Goal: Transaction & Acquisition: Purchase product/service

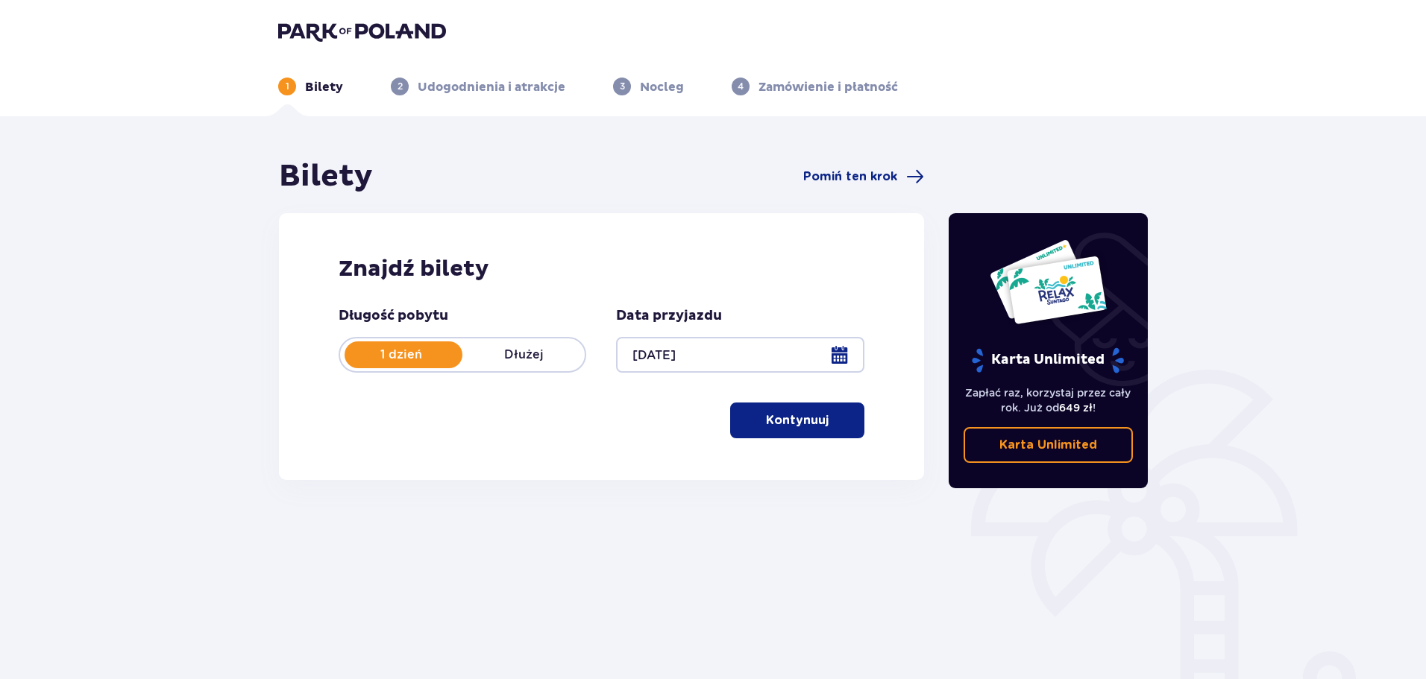
scroll to position [81, 0]
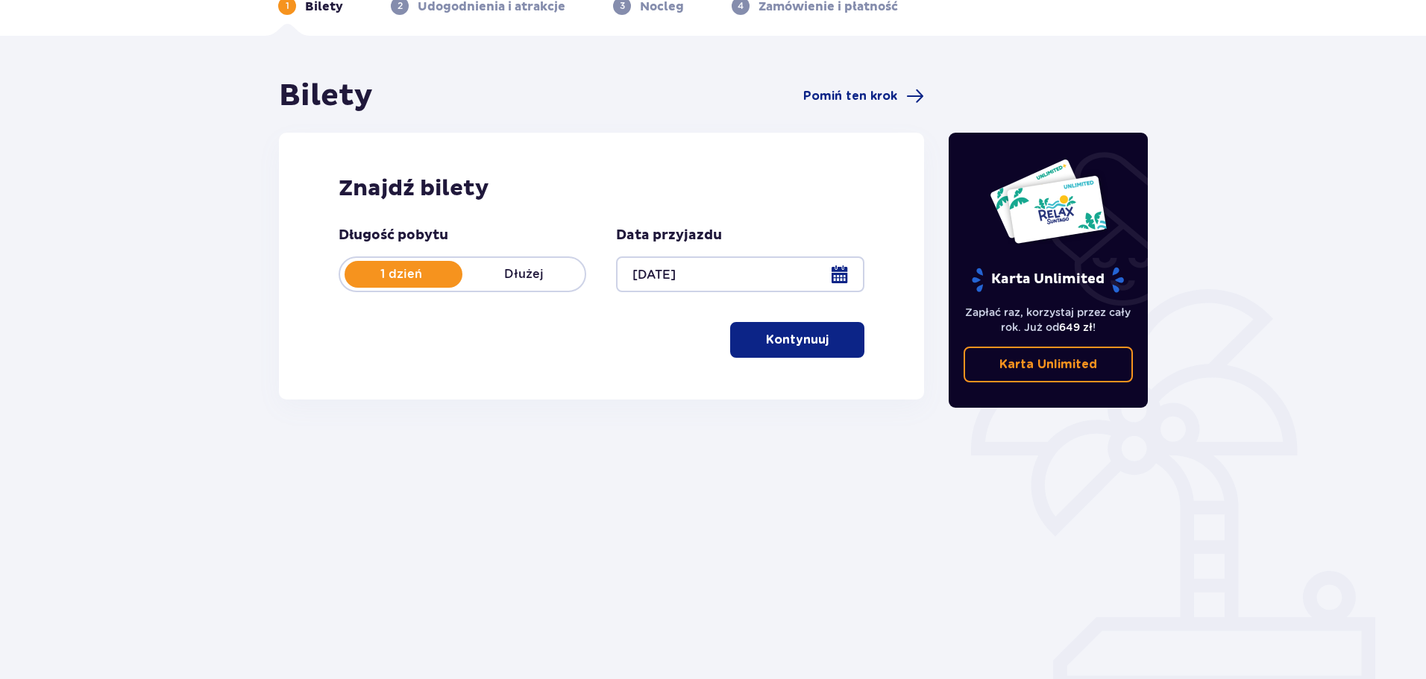
click at [782, 353] on button "Kontynuuj" at bounding box center [797, 340] width 134 height 36
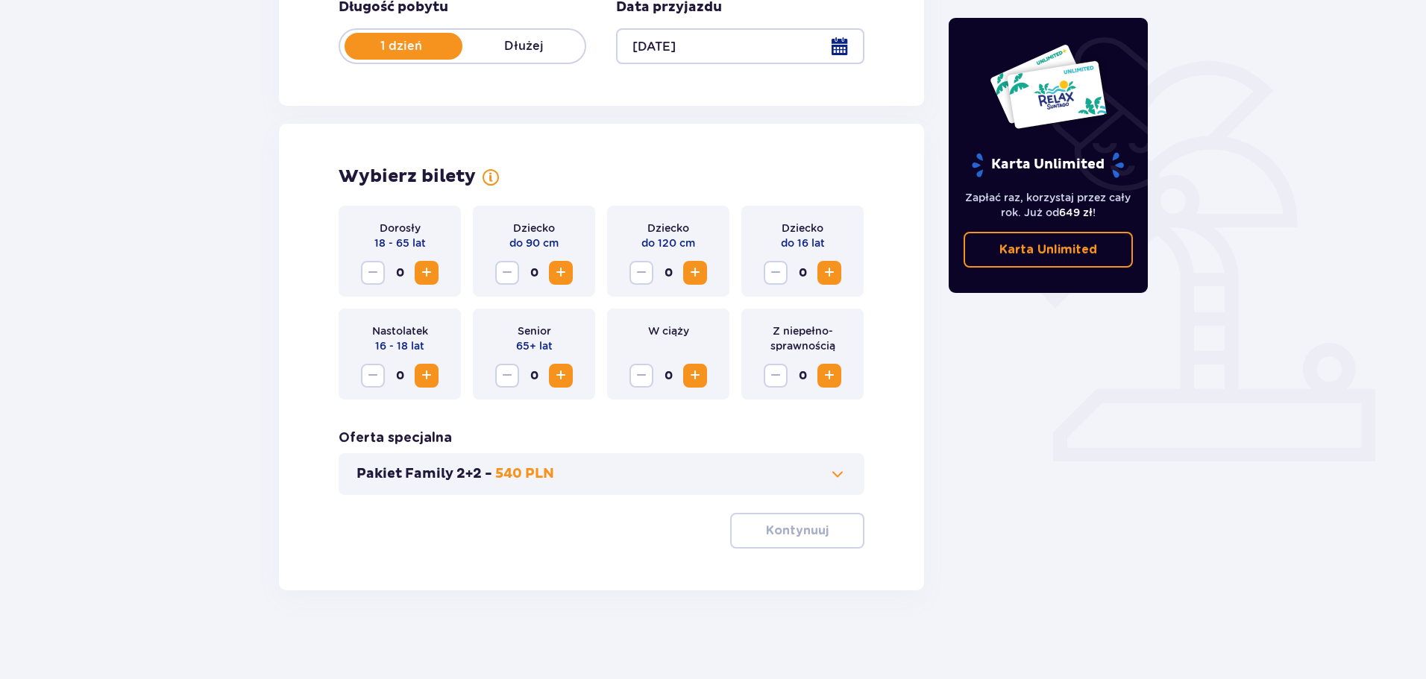
scroll to position [309, 0]
click at [431, 280] on span "Increase" at bounding box center [427, 272] width 18 height 18
click at [840, 531] on button "Kontynuuj" at bounding box center [797, 530] width 134 height 36
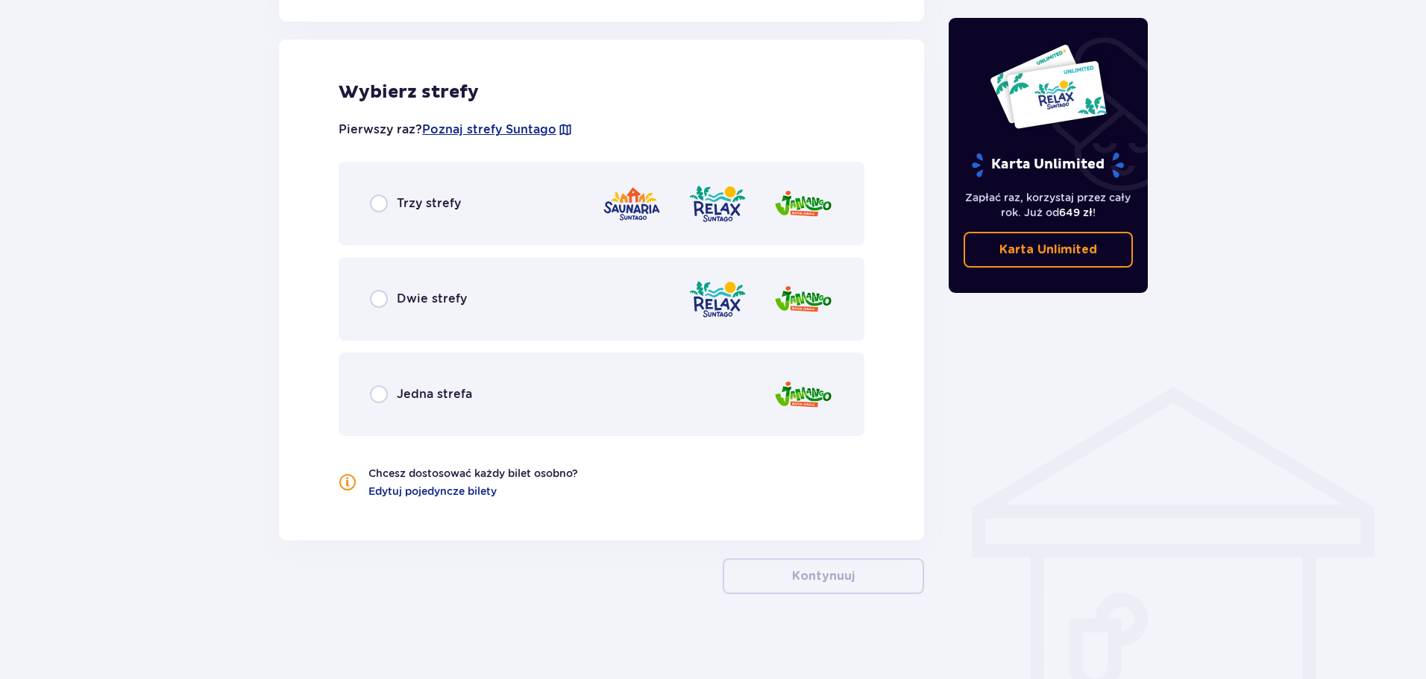
scroll to position [828, 0]
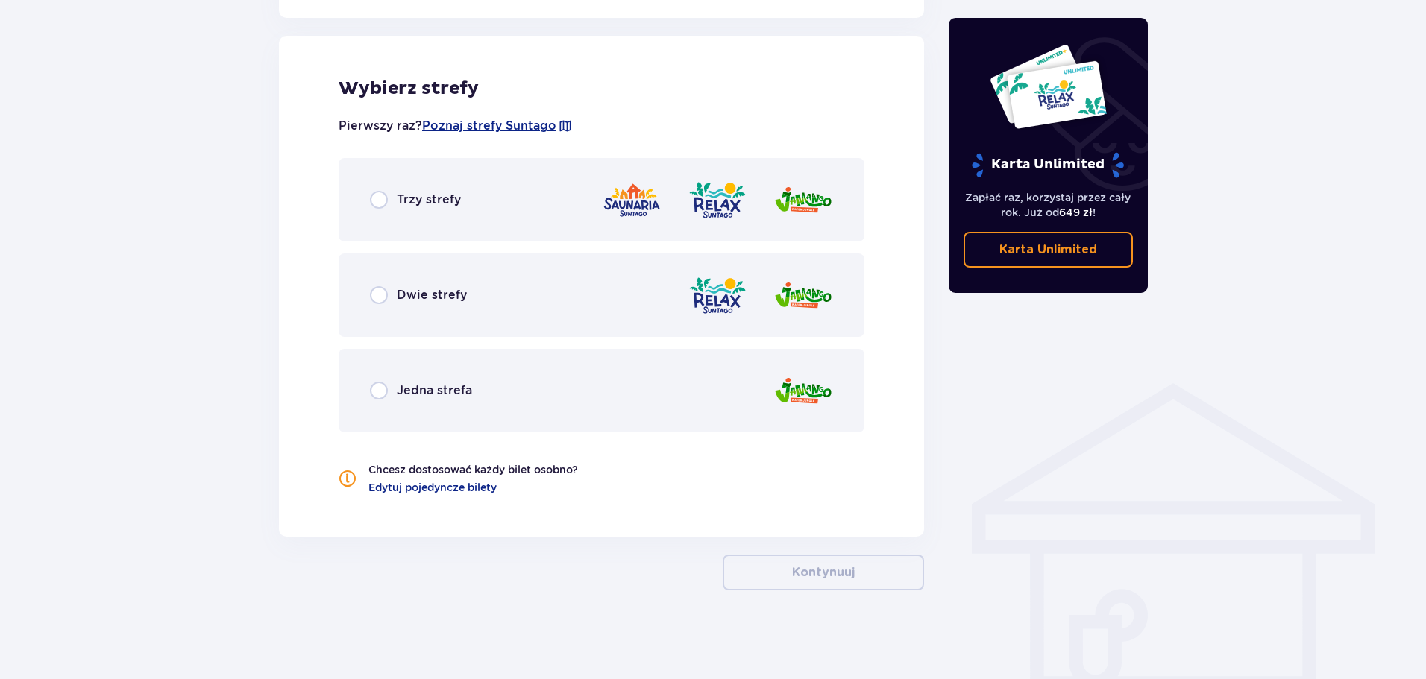
click at [486, 228] on div "Trzy strefy" at bounding box center [602, 200] width 526 height 84
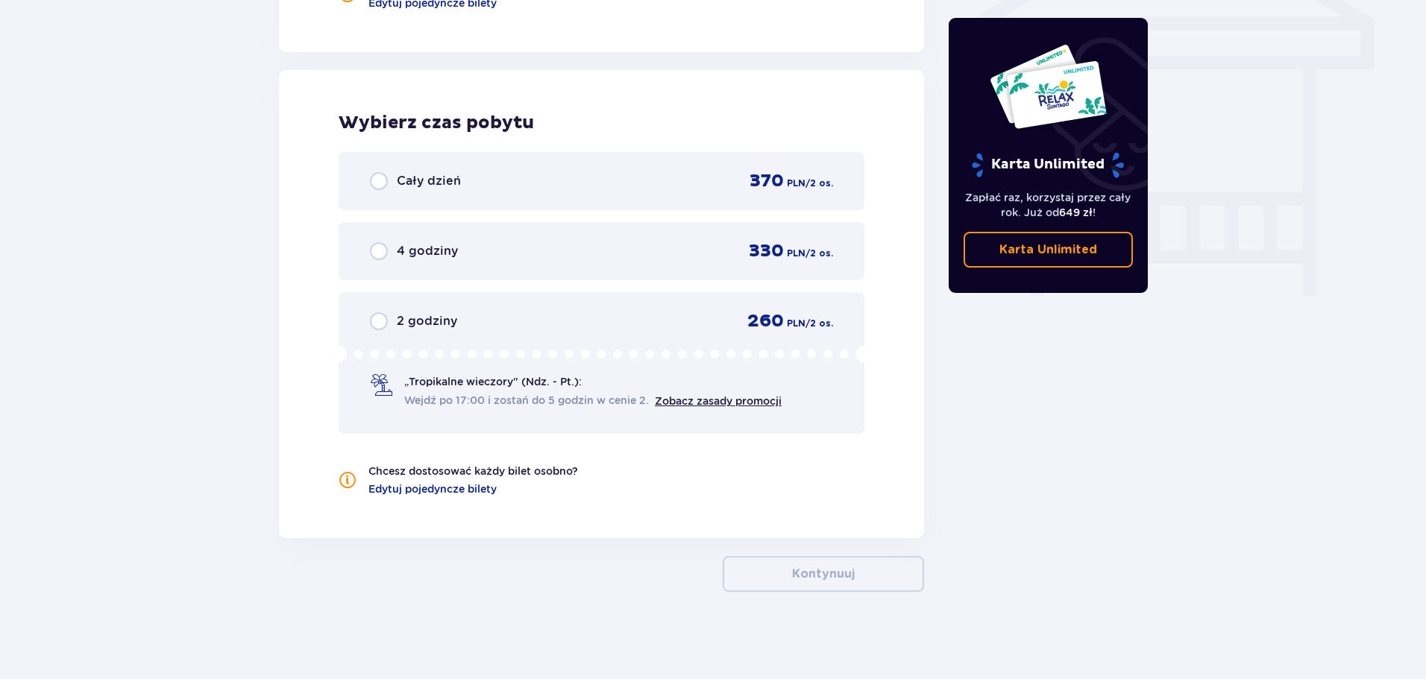
scroll to position [1315, 0]
click at [630, 182] on div "Cały dzień 370 PLN / 2 os." at bounding box center [601, 179] width 463 height 22
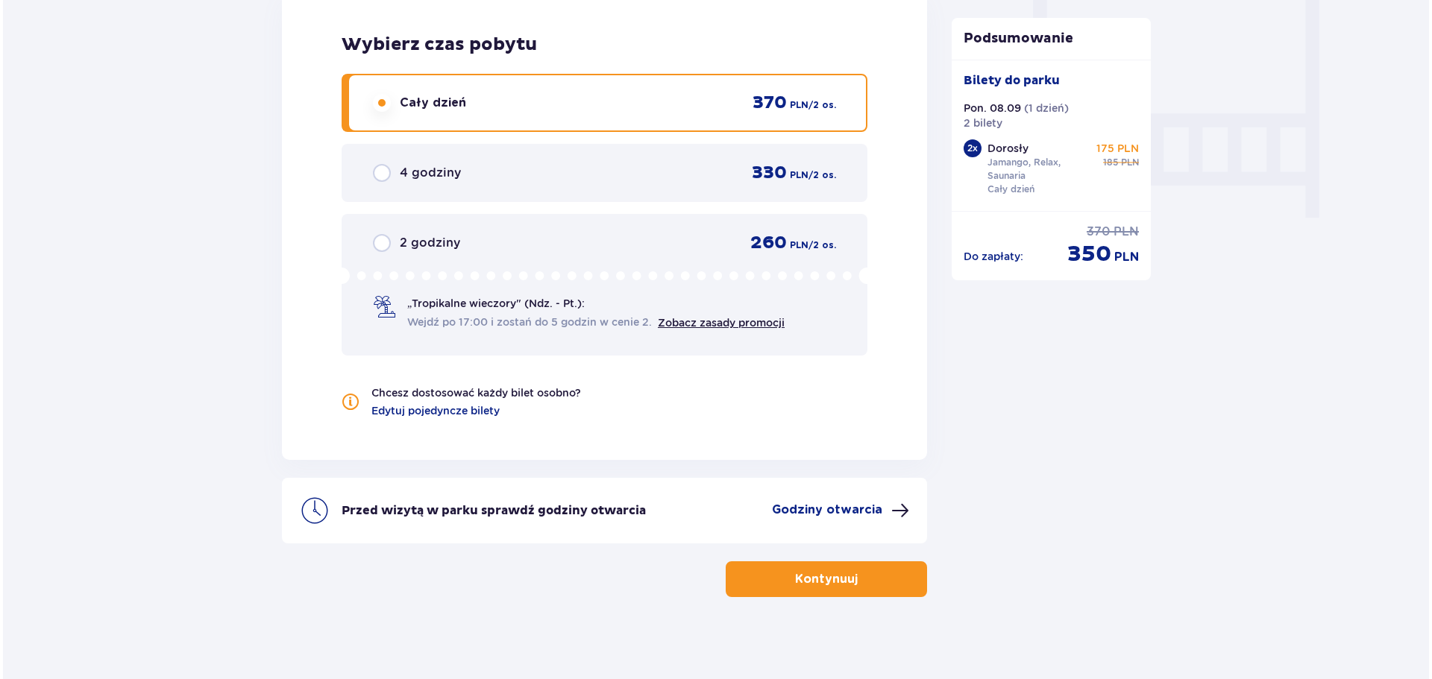
scroll to position [1398, 0]
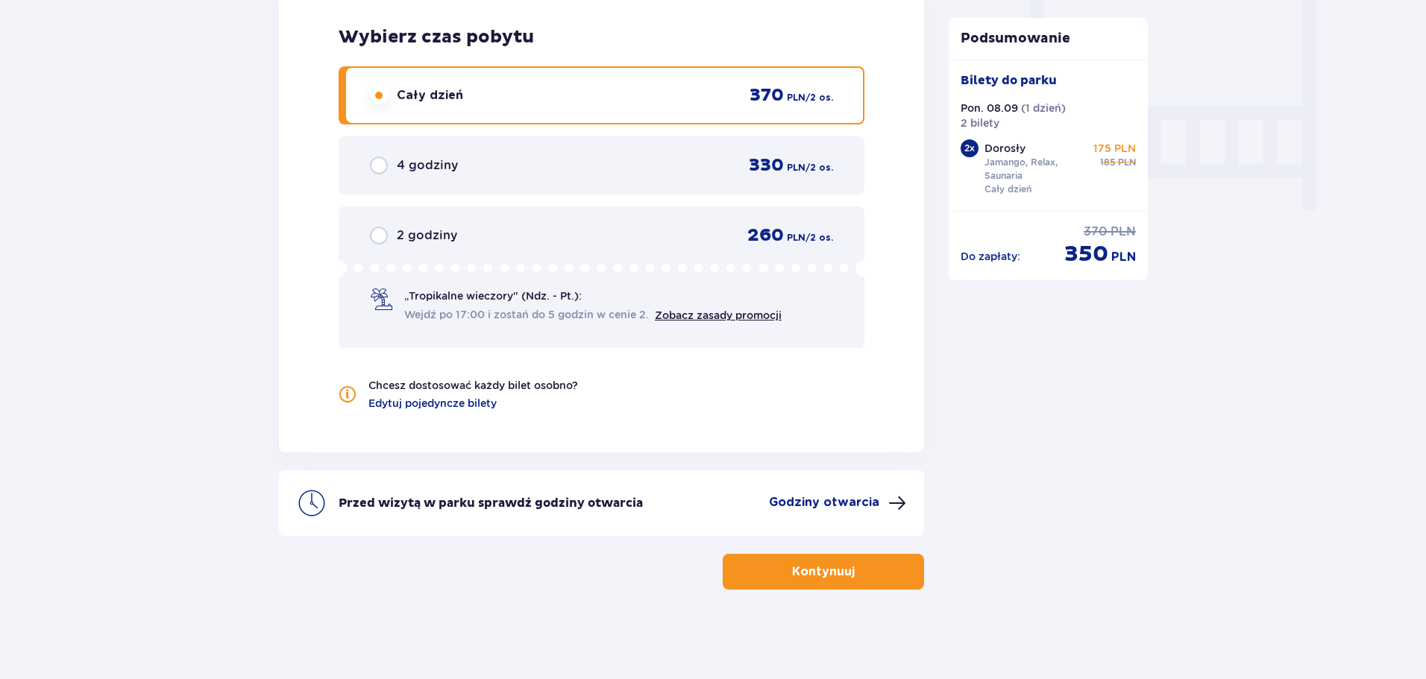
click at [852, 513] on div "Przed wizytą w parku sprawdź godziny otwarcia Godziny otwarcia" at bounding box center [601, 504] width 645 height 66
click at [852, 497] on p "Godziny otwarcia" at bounding box center [824, 502] width 110 height 16
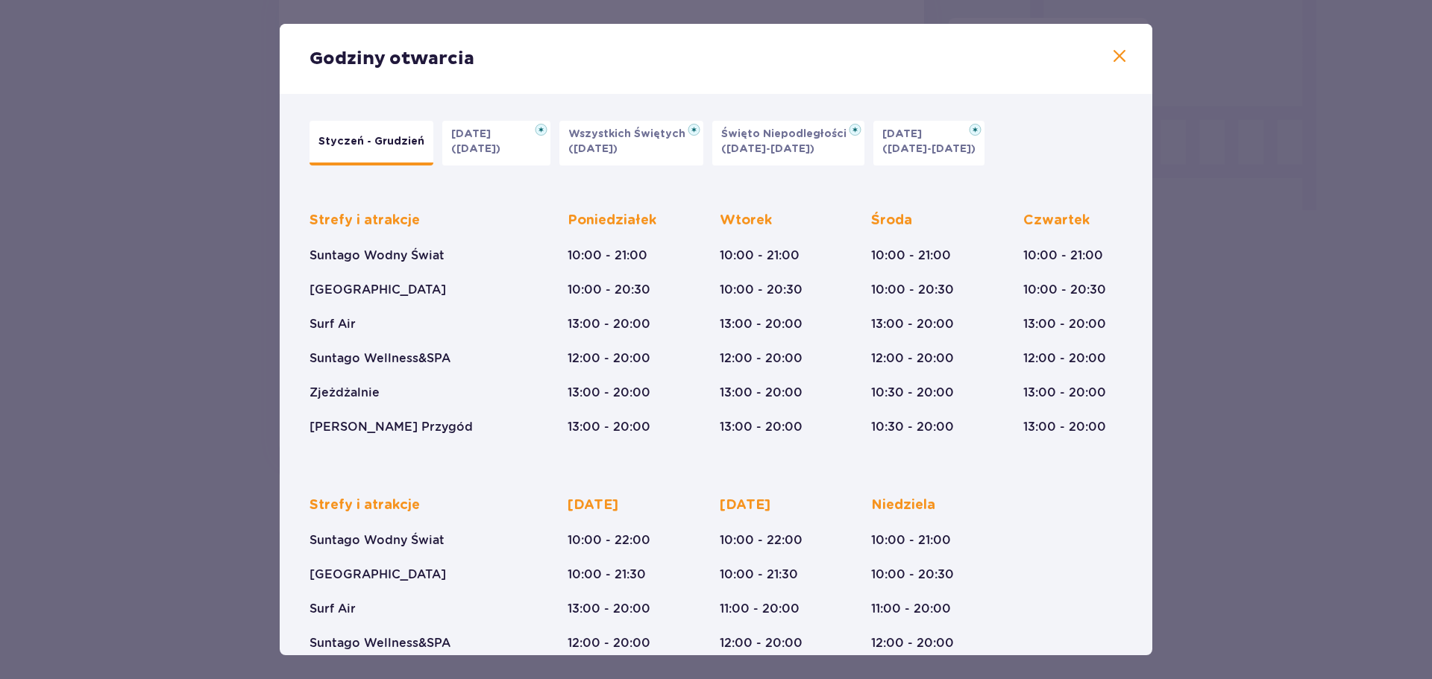
click at [523, 150] on button "Halloween (31.10.25)" at bounding box center [496, 143] width 108 height 45
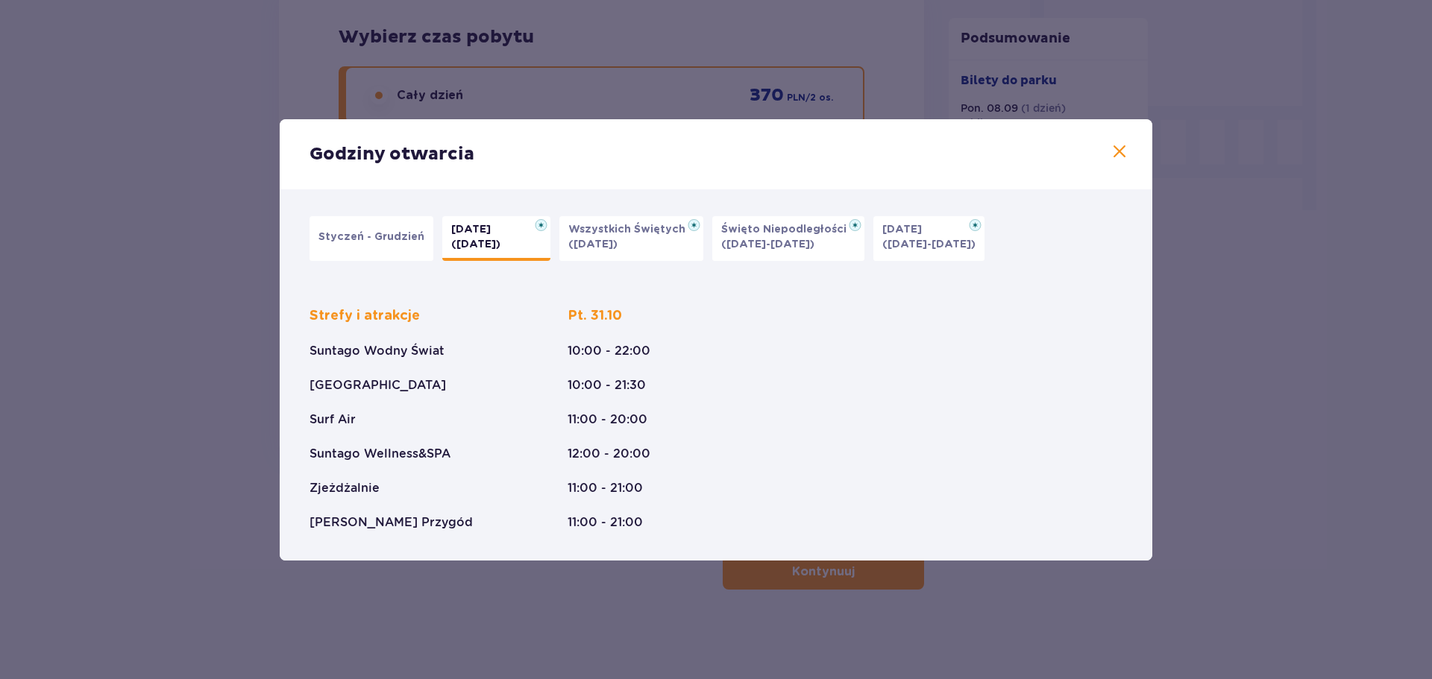
click at [362, 242] on p "Styczeń - Grudzień" at bounding box center [371, 237] width 106 height 15
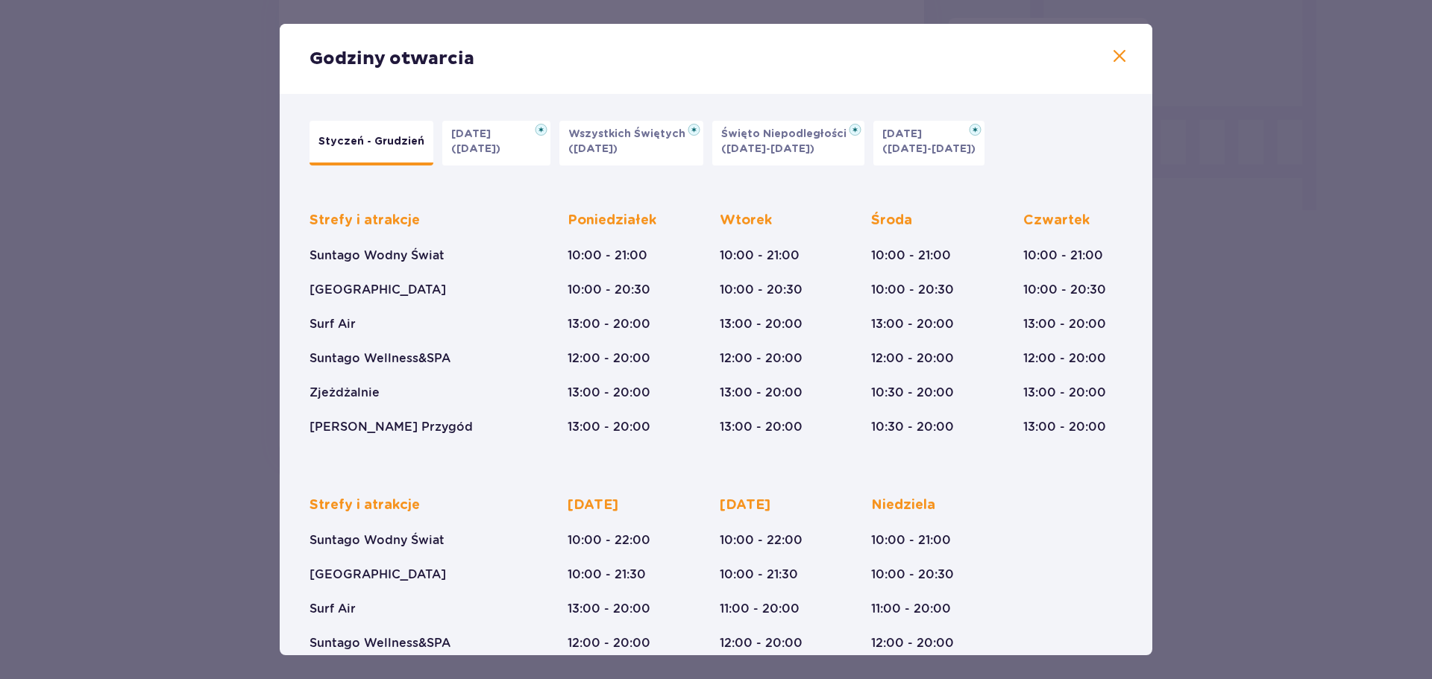
click at [612, 152] on button "Wszystkich Świętych (01.11.25)" at bounding box center [631, 143] width 144 height 45
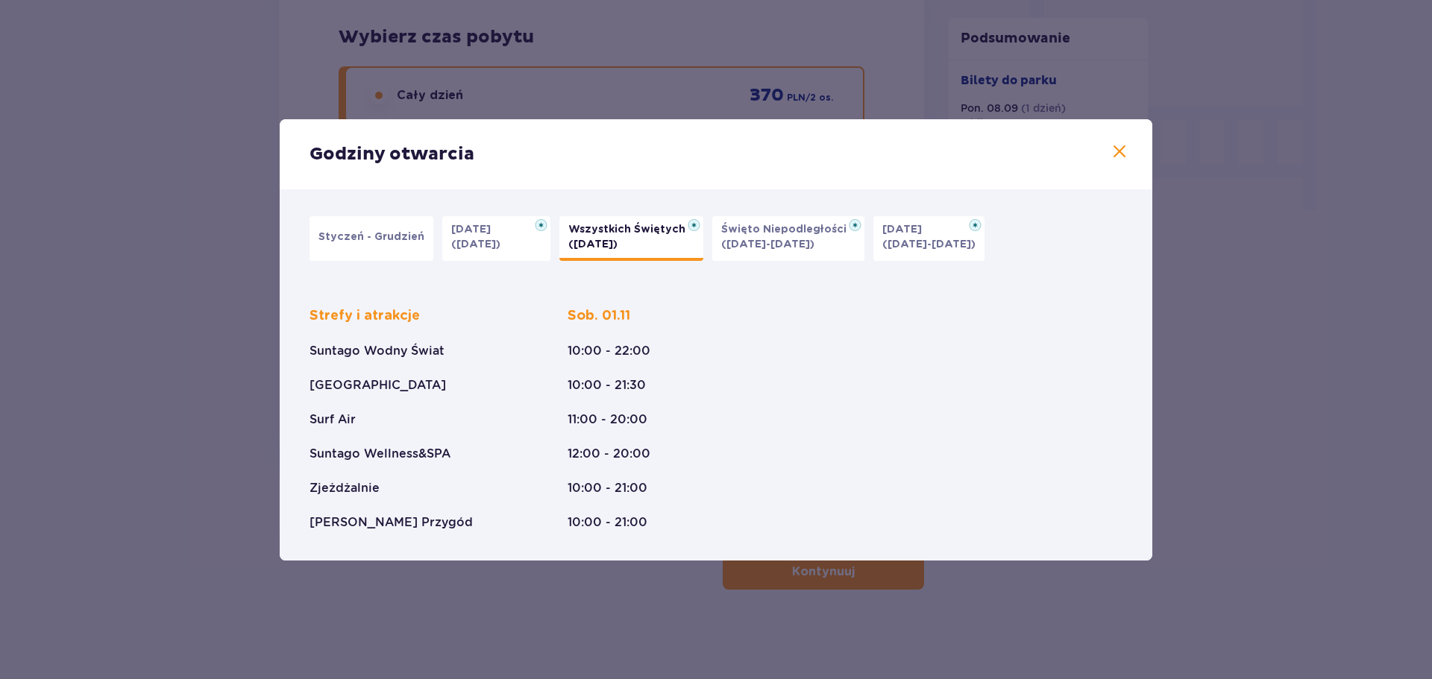
click at [349, 232] on p "Styczeń - Grudzień" at bounding box center [371, 237] width 106 height 15
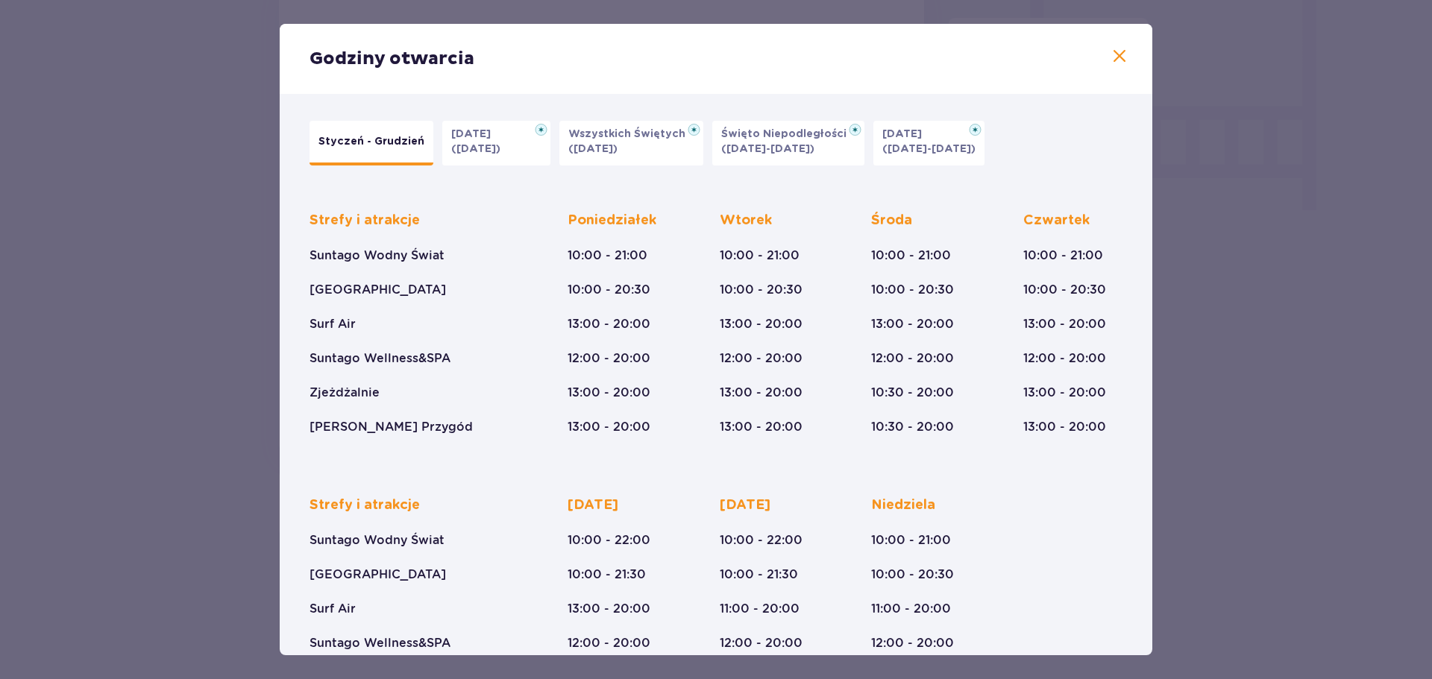
click at [755, 159] on button "Święto Niepodległości (09.11-11.11.25)" at bounding box center [788, 143] width 152 height 45
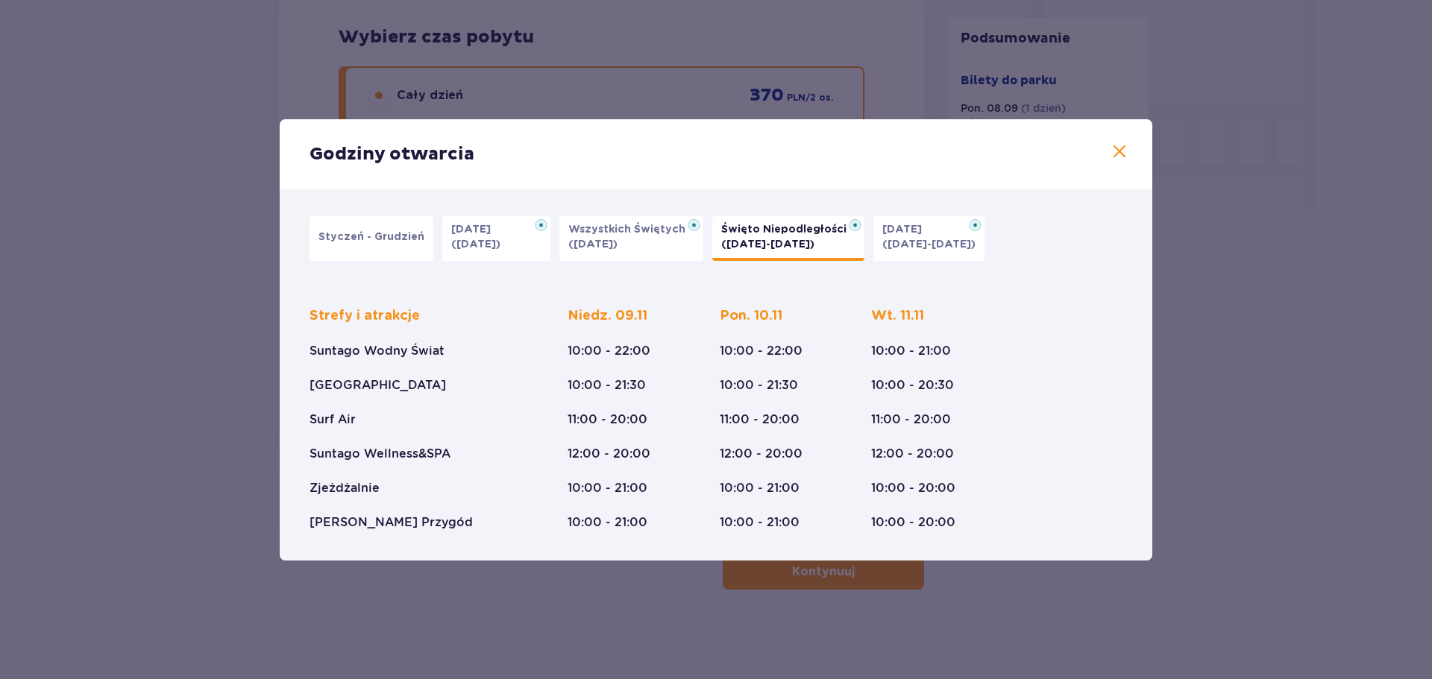
click at [943, 240] on p "(23.12-01.01.26)" at bounding box center [928, 244] width 93 height 15
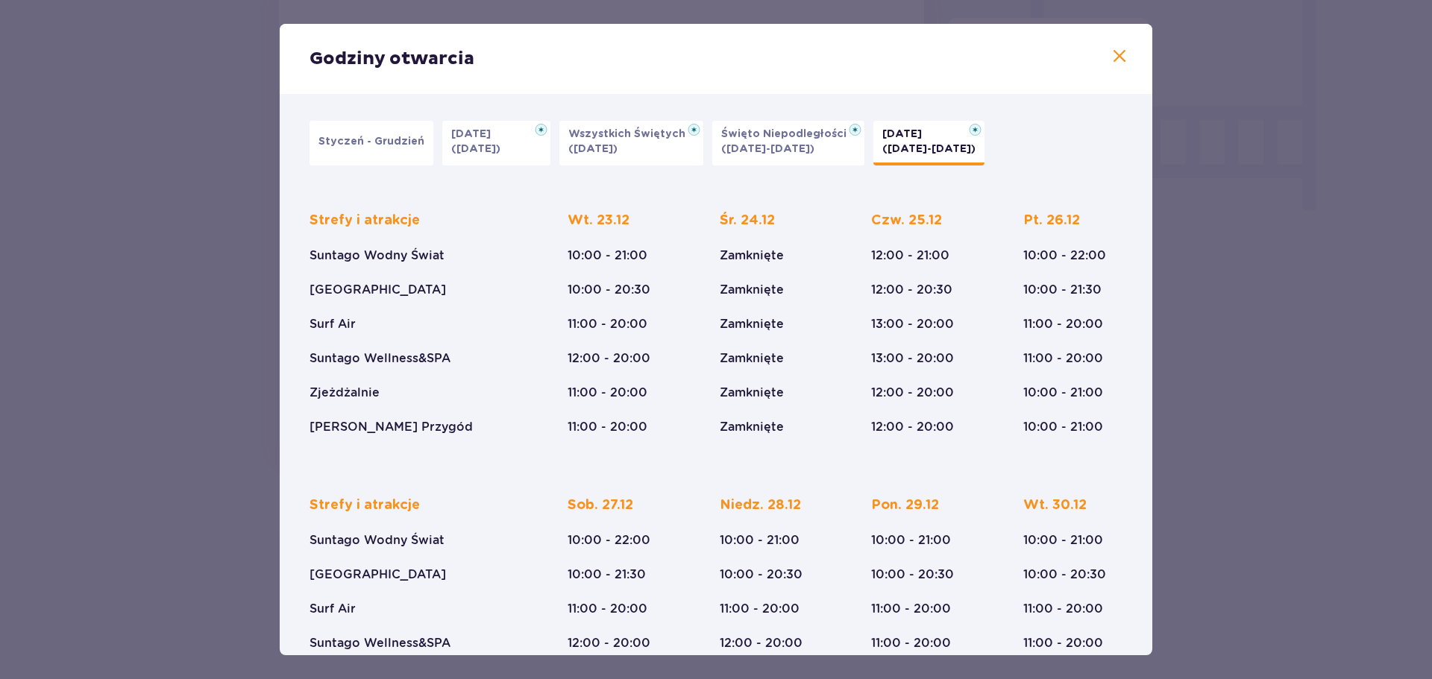
click at [359, 140] on p "Styczeń - Grudzień" at bounding box center [371, 141] width 106 height 15
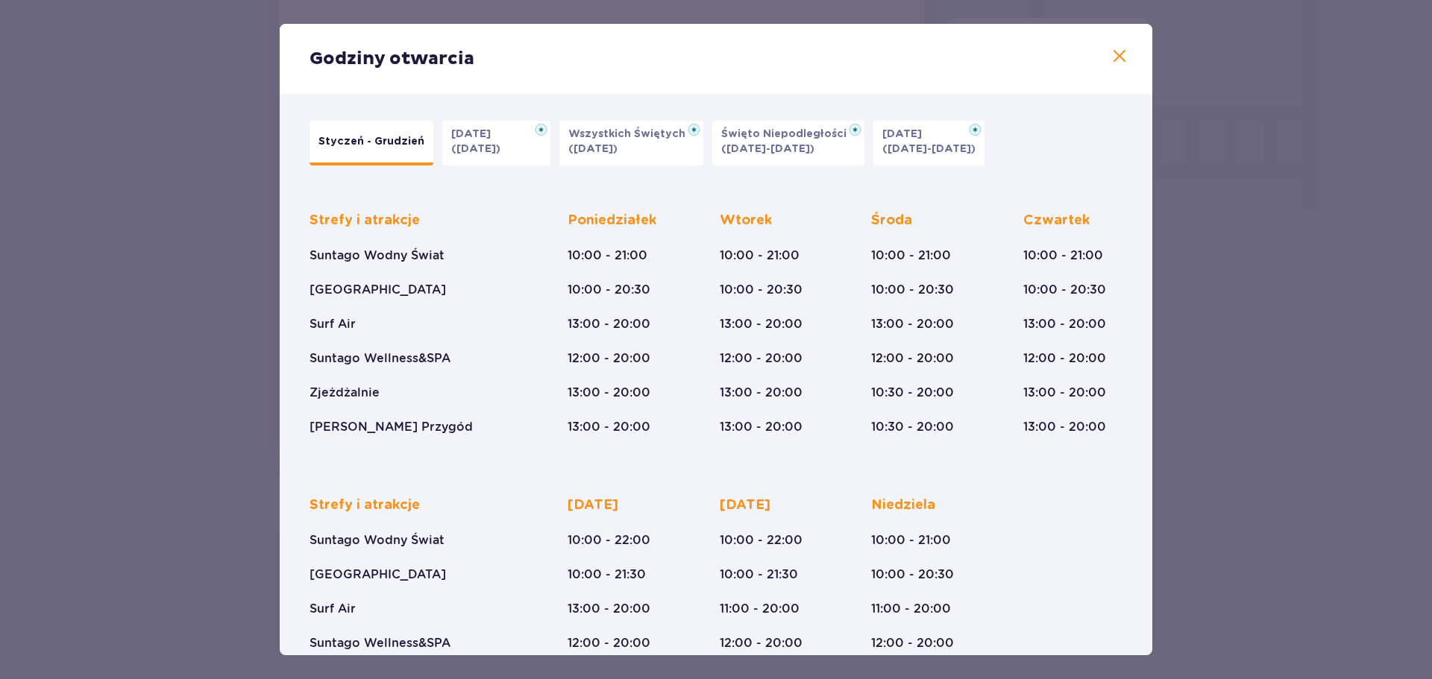
click at [345, 149] on button "Styczeń - Grudzień" at bounding box center [371, 143] width 124 height 45
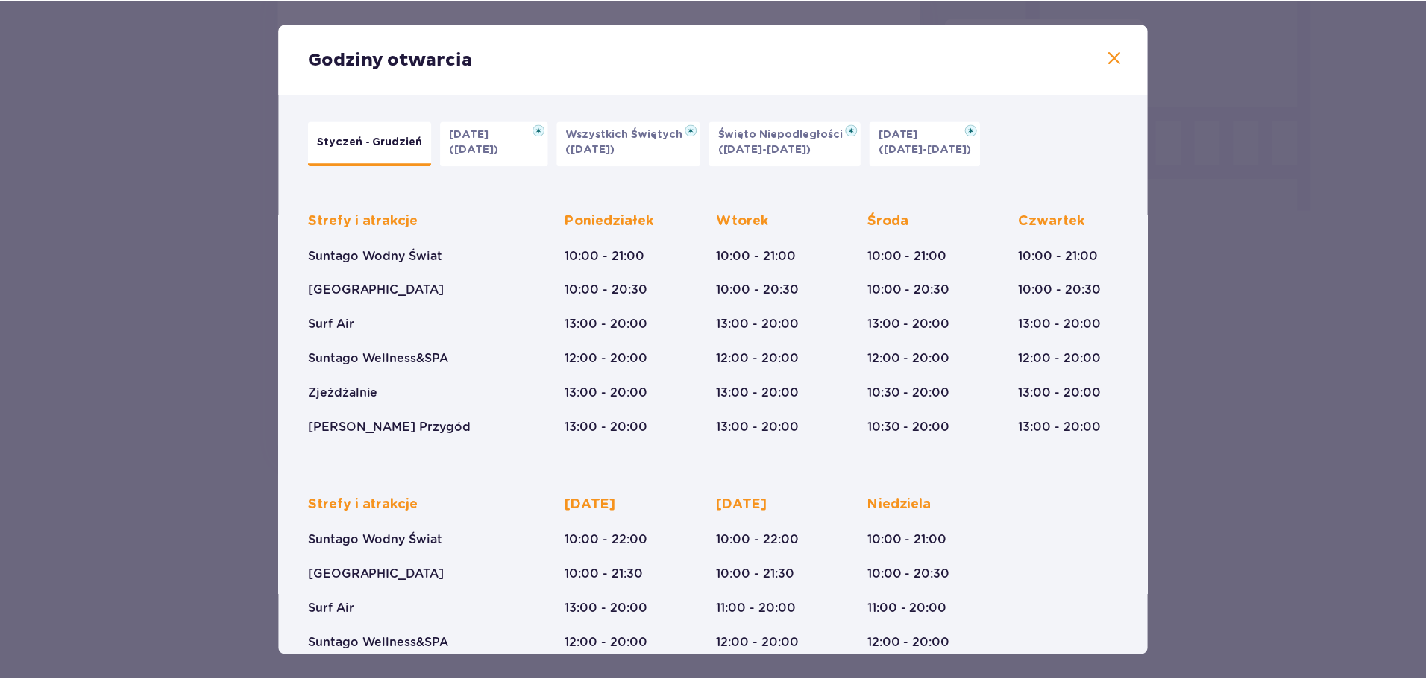
scroll to position [95, 0]
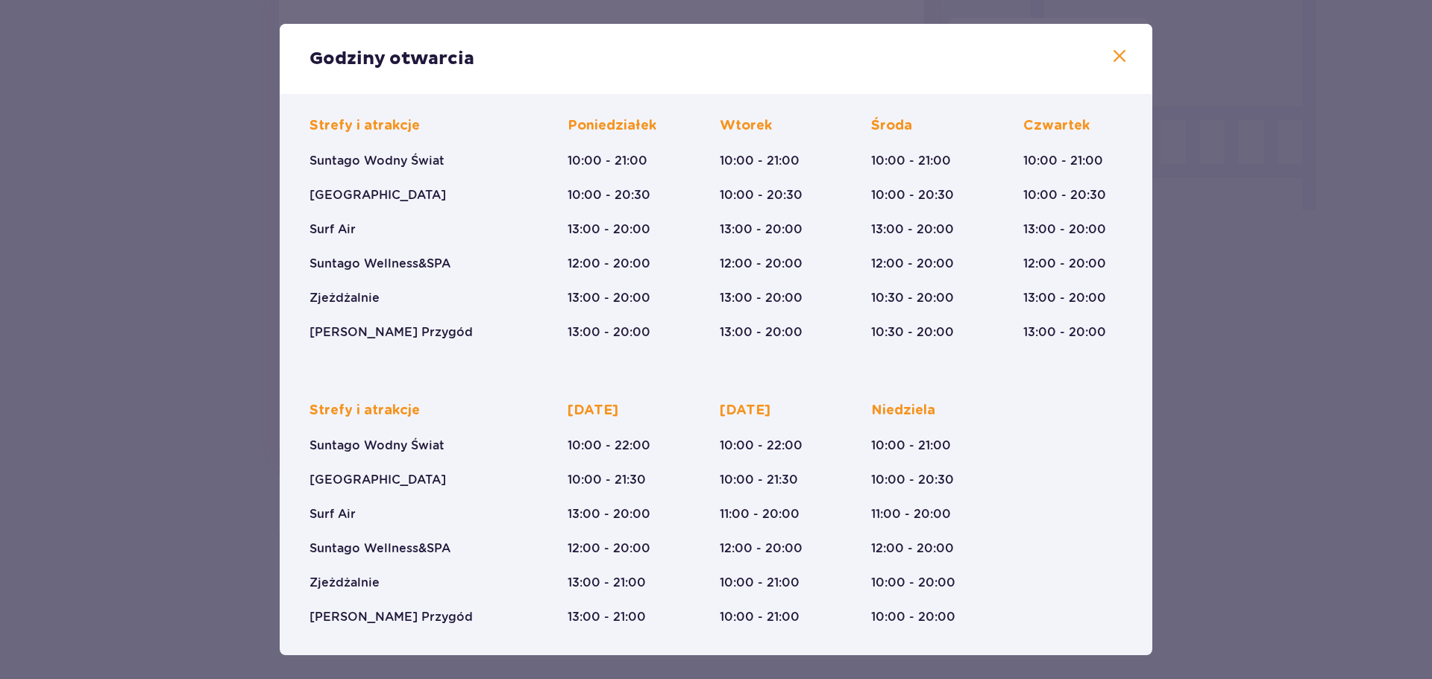
click at [1252, 383] on div "Godziny otwarcia Styczeń - Grudzień Halloween (31.10.25) Wszystkich Świętych (0…" at bounding box center [716, 339] width 1432 height 679
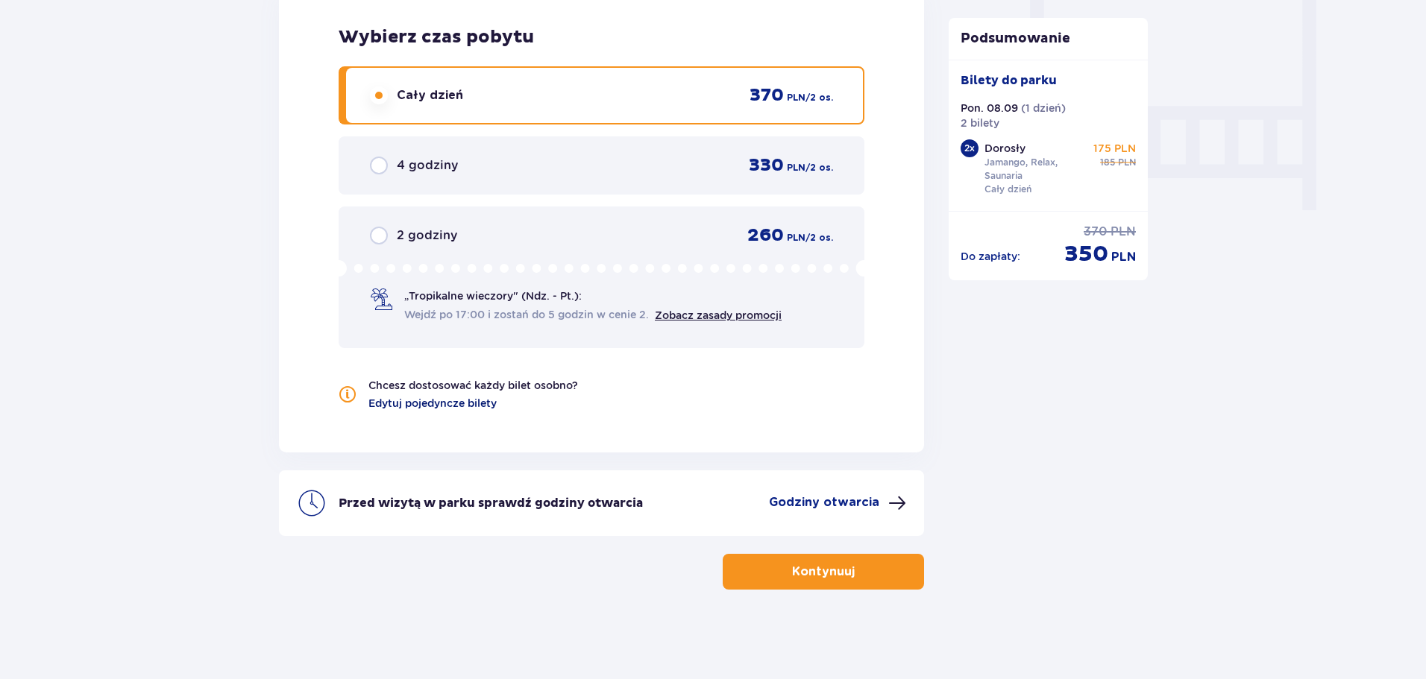
click at [443, 409] on span "Edytuj pojedyncze bilety" at bounding box center [432, 403] width 128 height 15
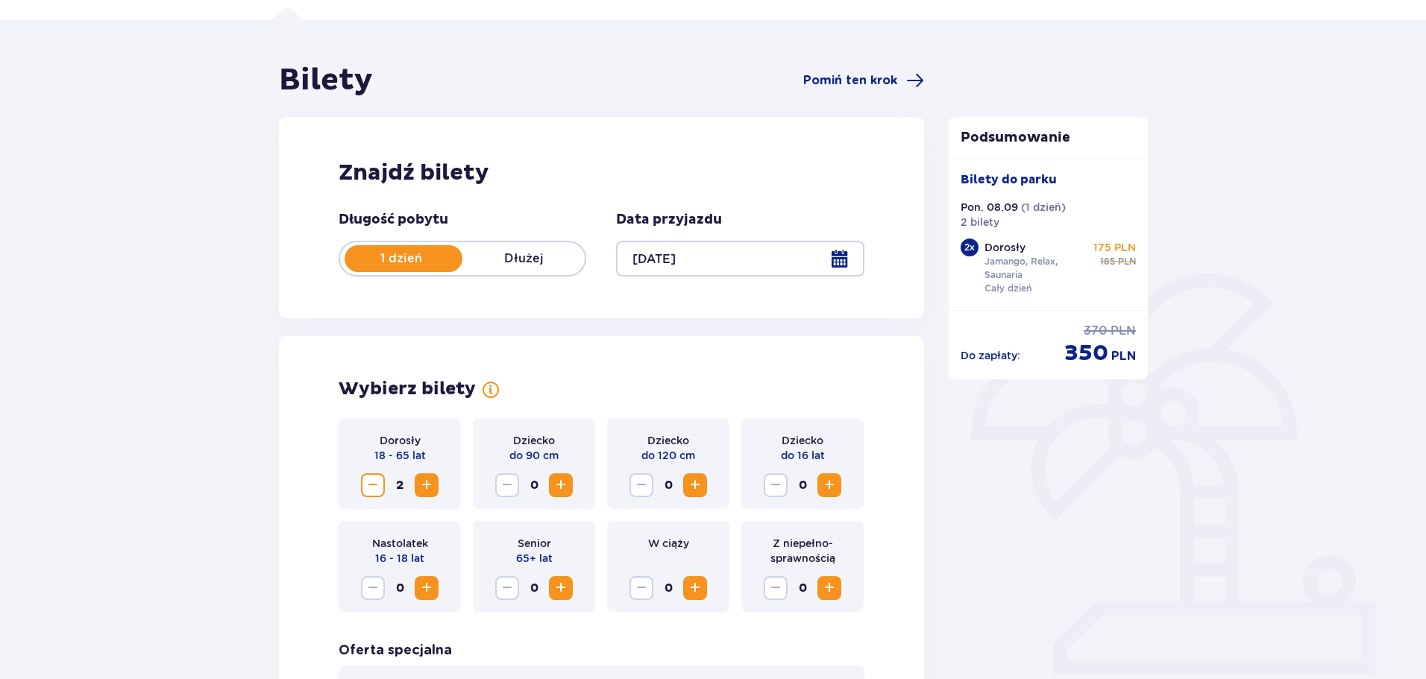
scroll to position [618, 0]
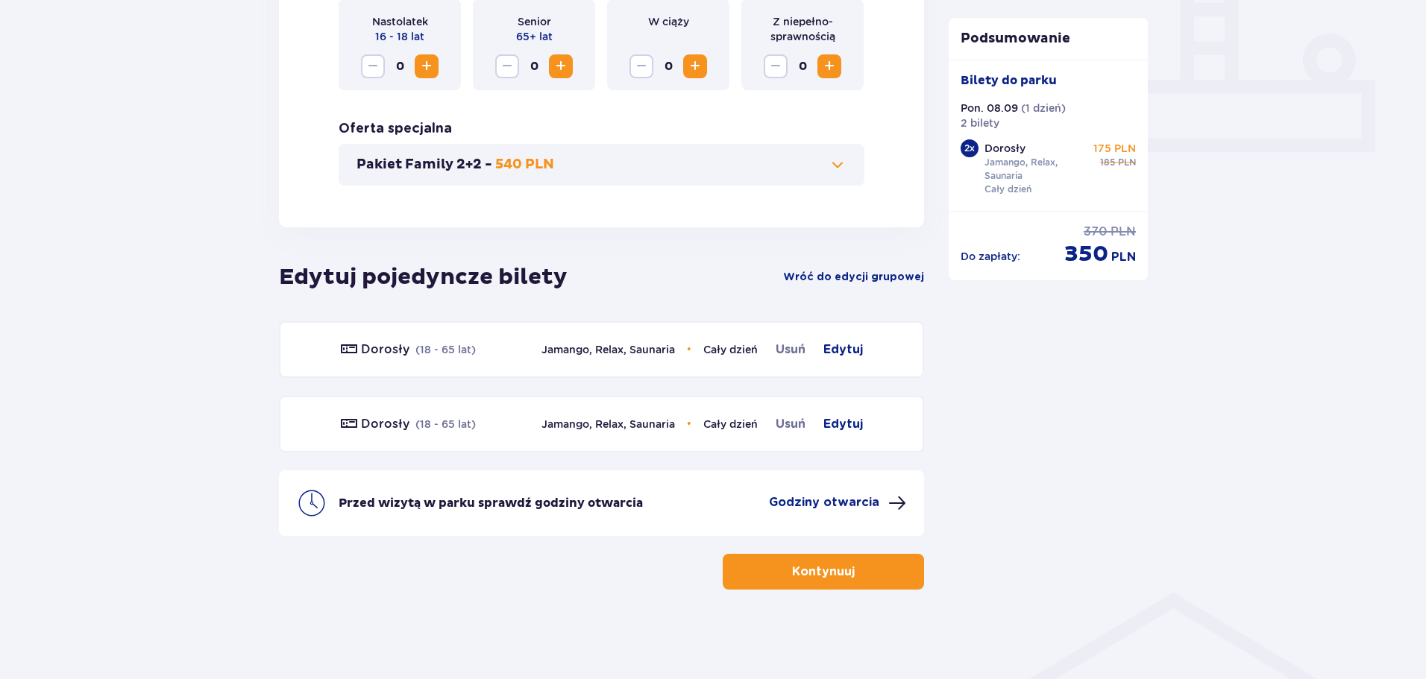
click at [830, 570] on p "Kontynuuj" at bounding box center [823, 572] width 63 height 16
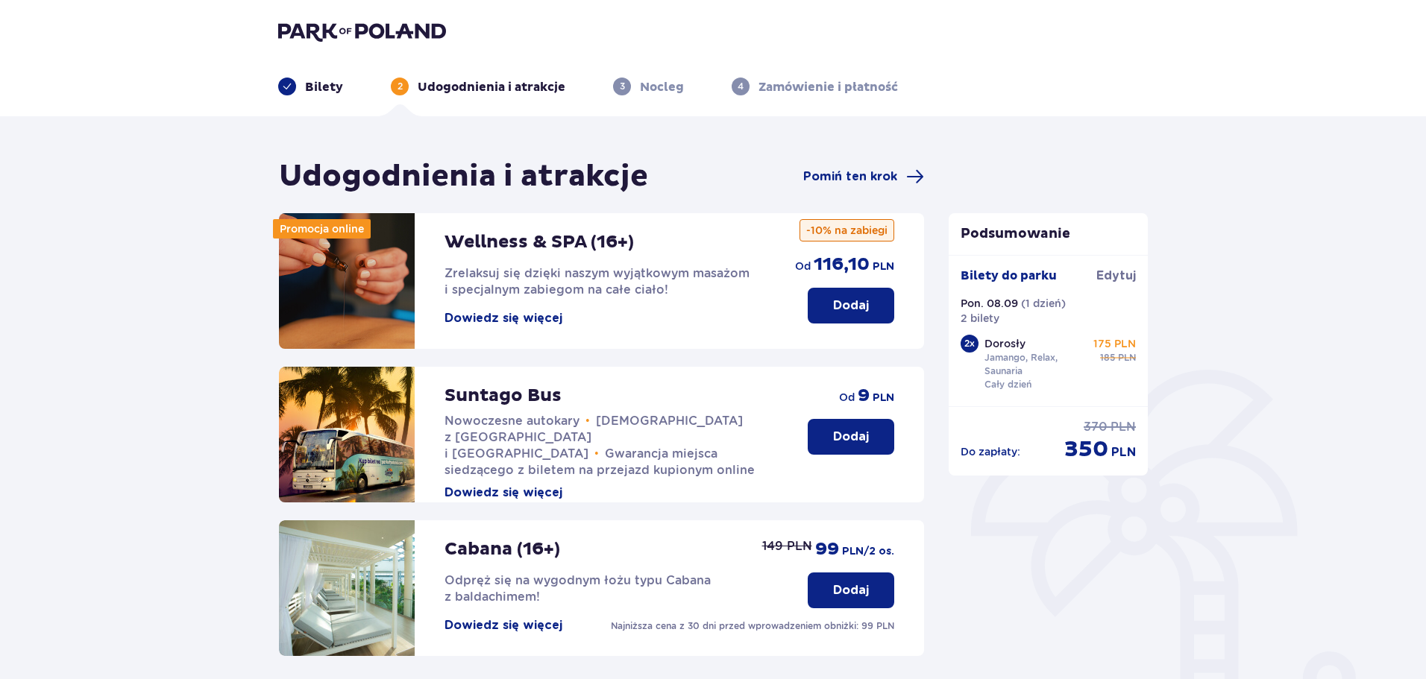
scroll to position [332, 0]
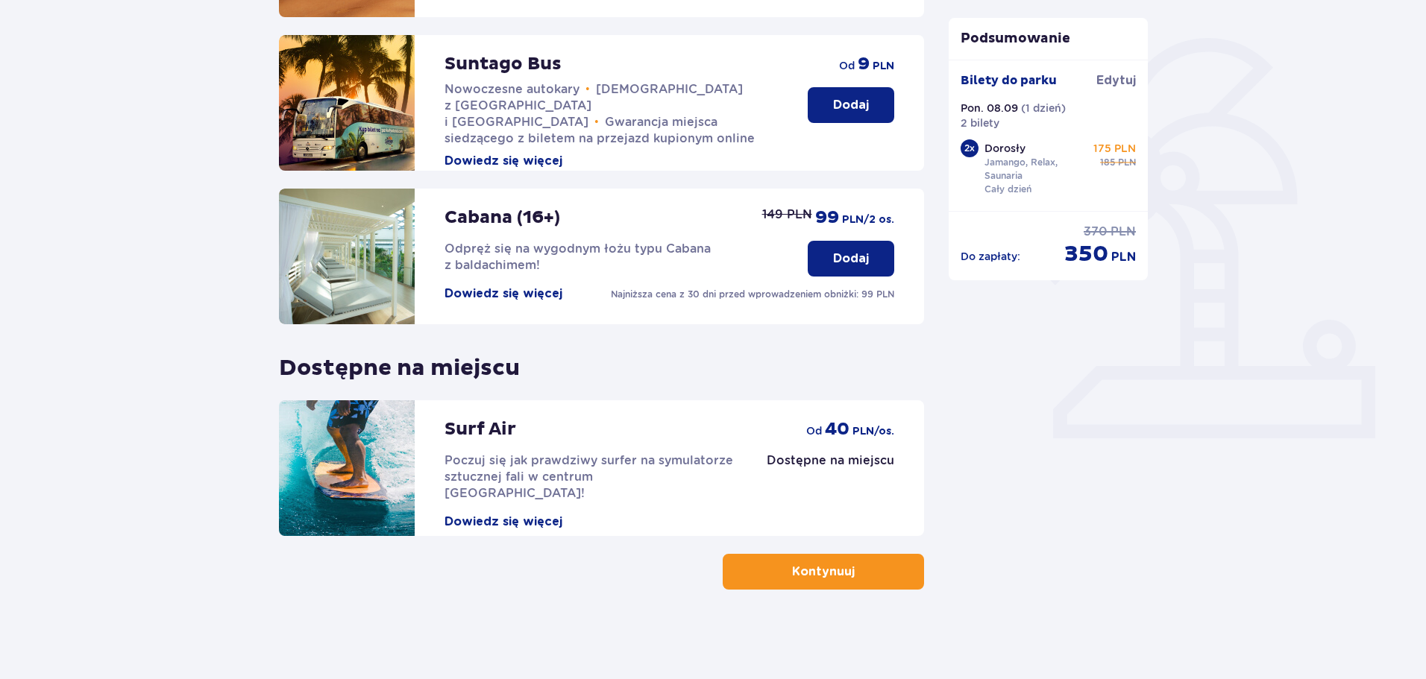
click at [845, 562] on button "Kontynuuj" at bounding box center [823, 572] width 201 height 36
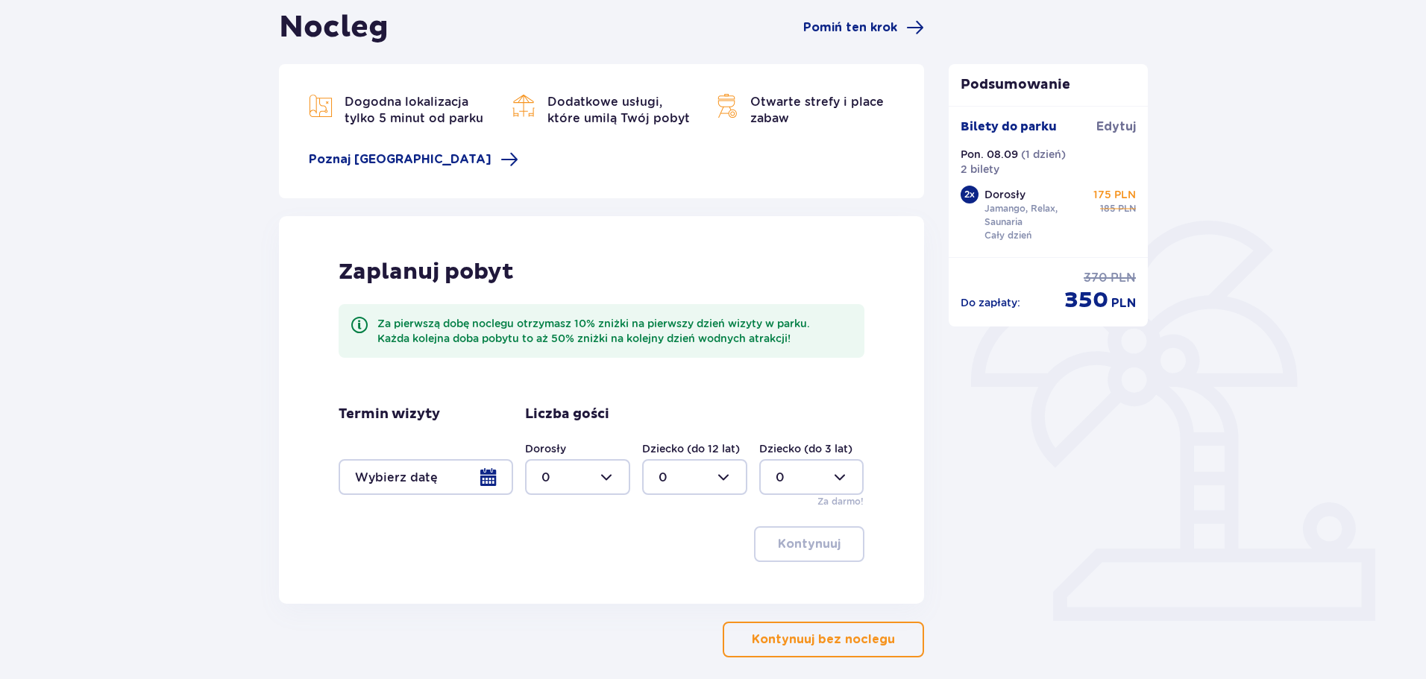
scroll to position [217, 0]
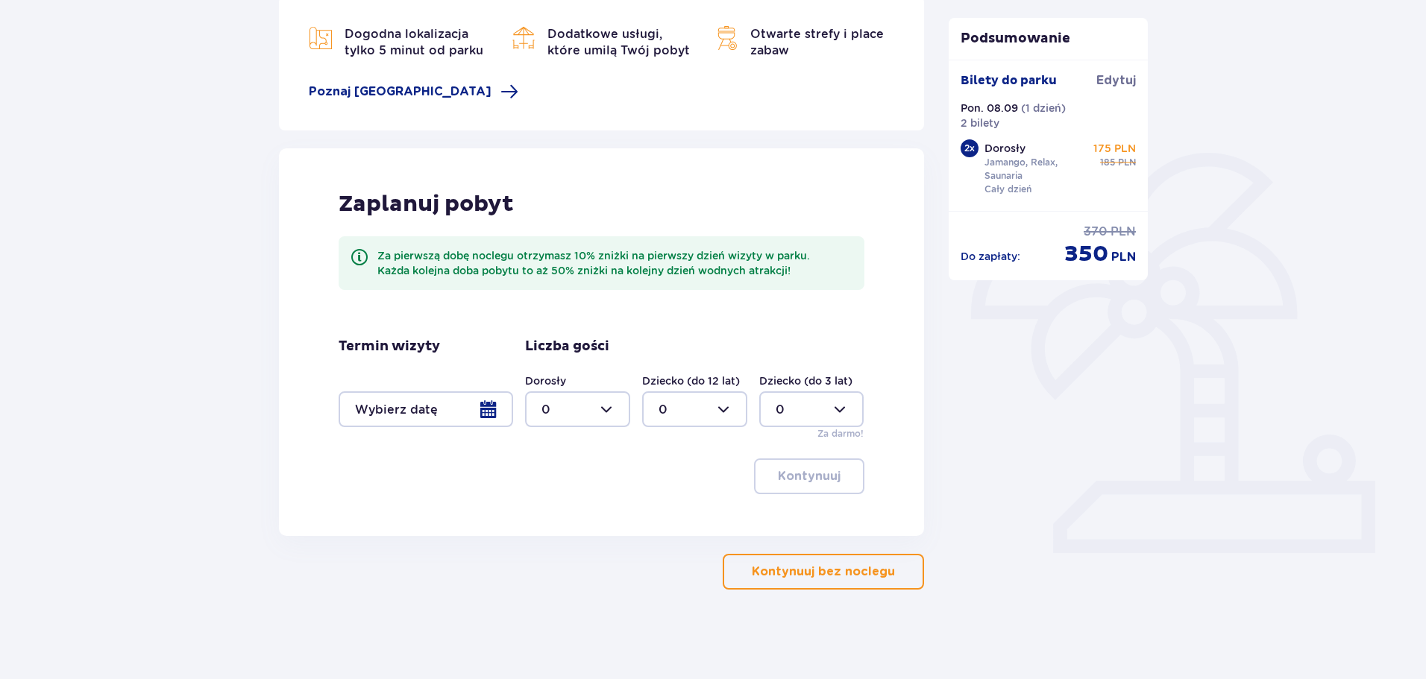
click at [820, 572] on p "Kontynuuj bez noclegu" at bounding box center [823, 572] width 143 height 16
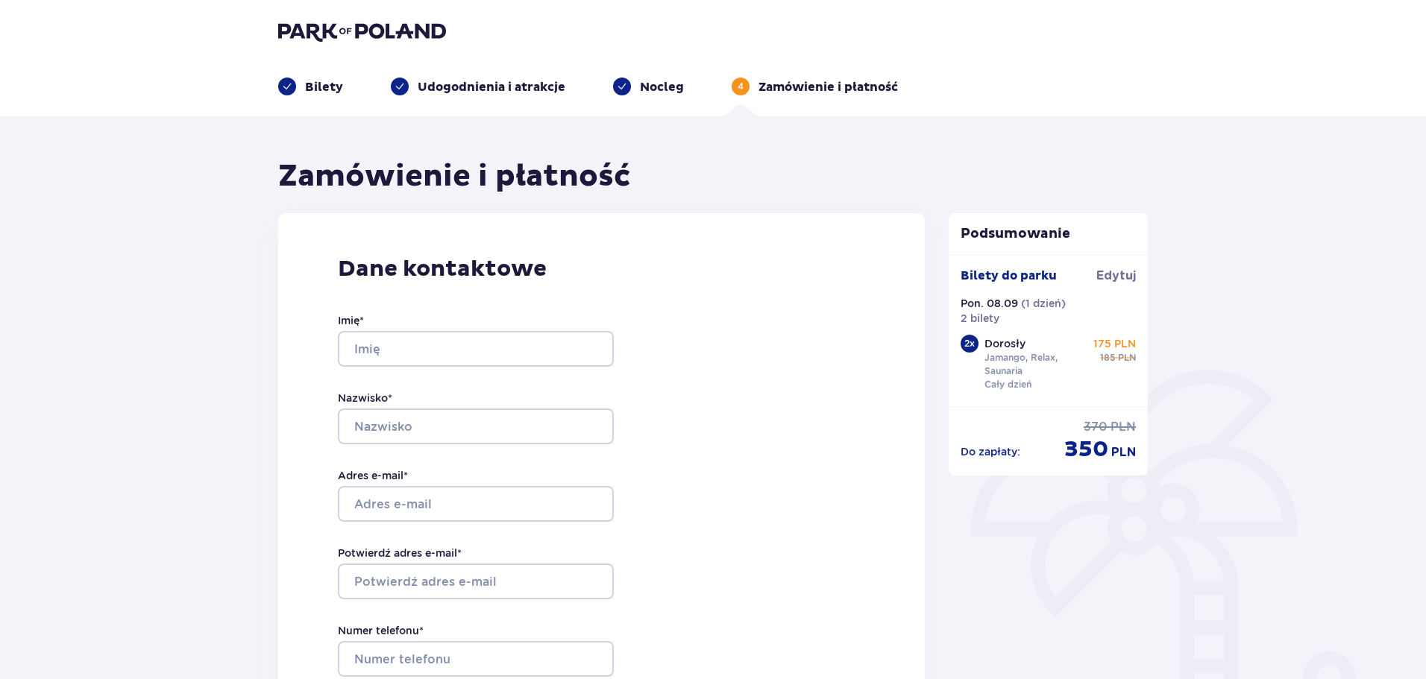
click at [374, 41] on img at bounding box center [362, 31] width 168 height 21
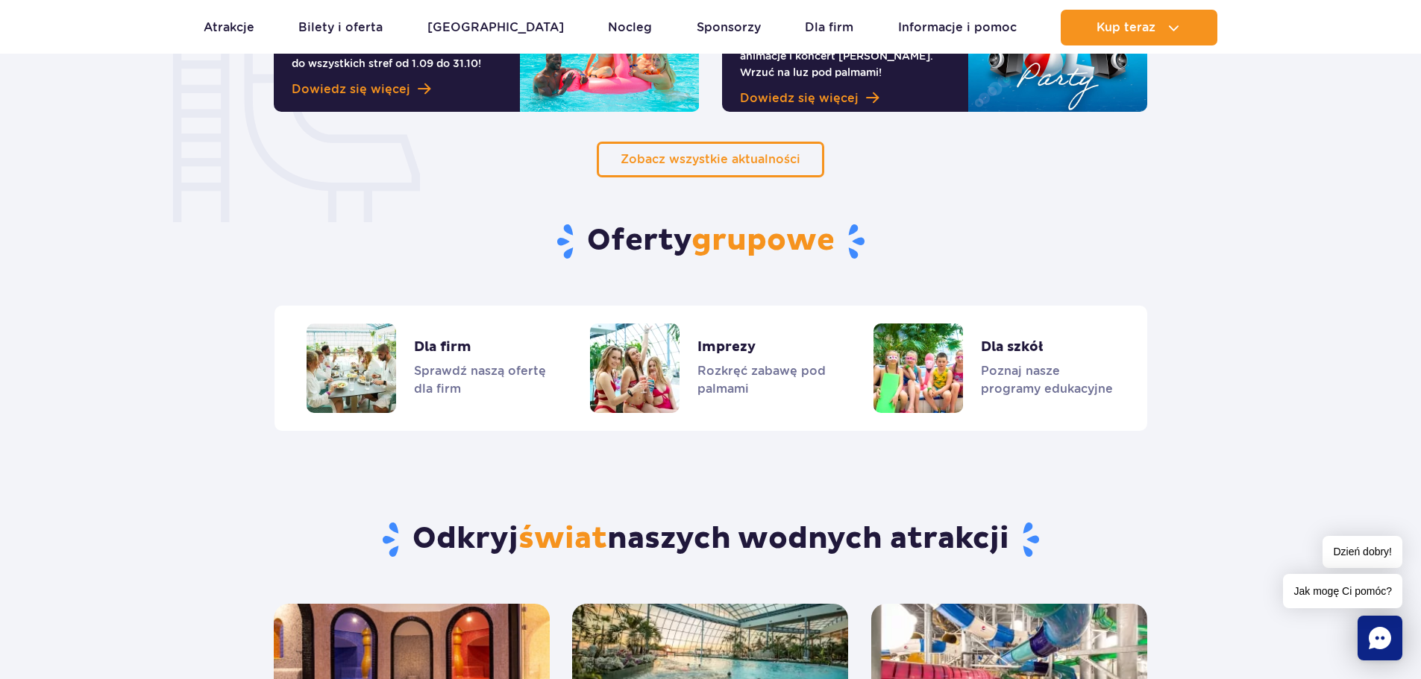
scroll to position [820, 0]
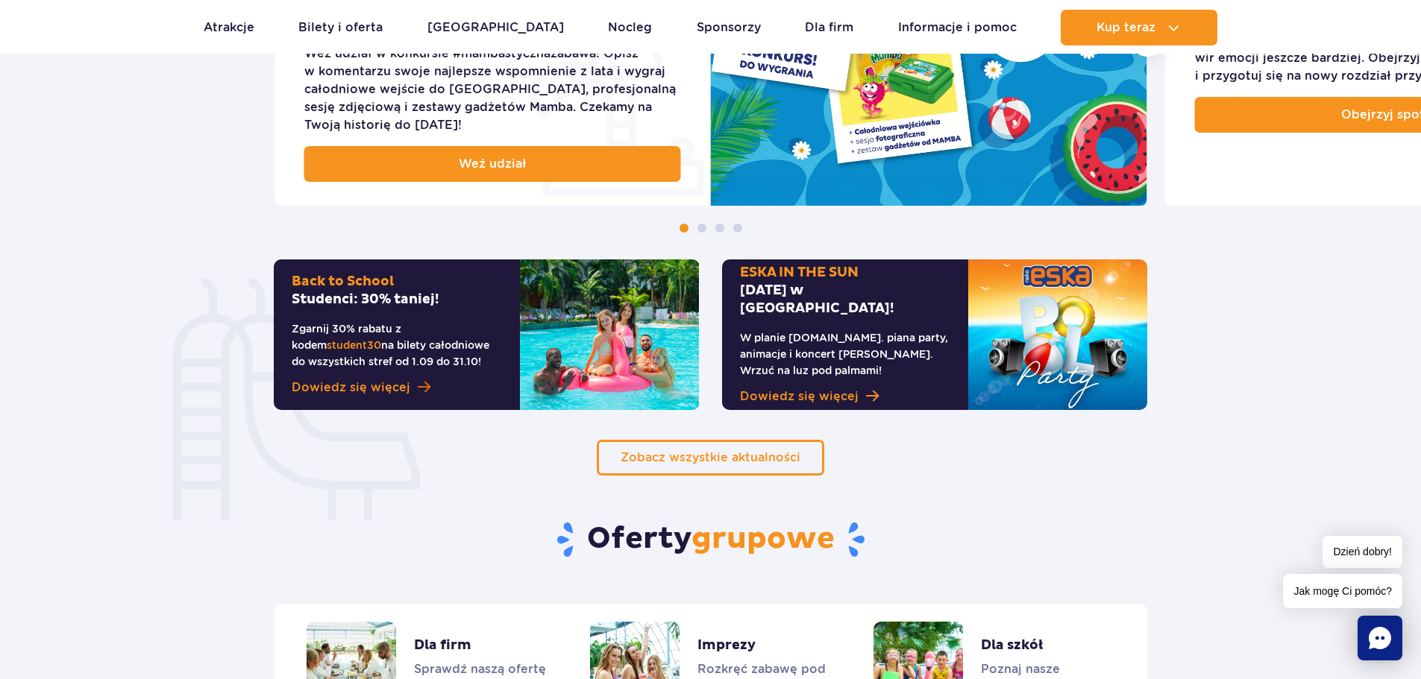
click at [377, 393] on span "Dowiedz się więcej" at bounding box center [351, 388] width 119 height 18
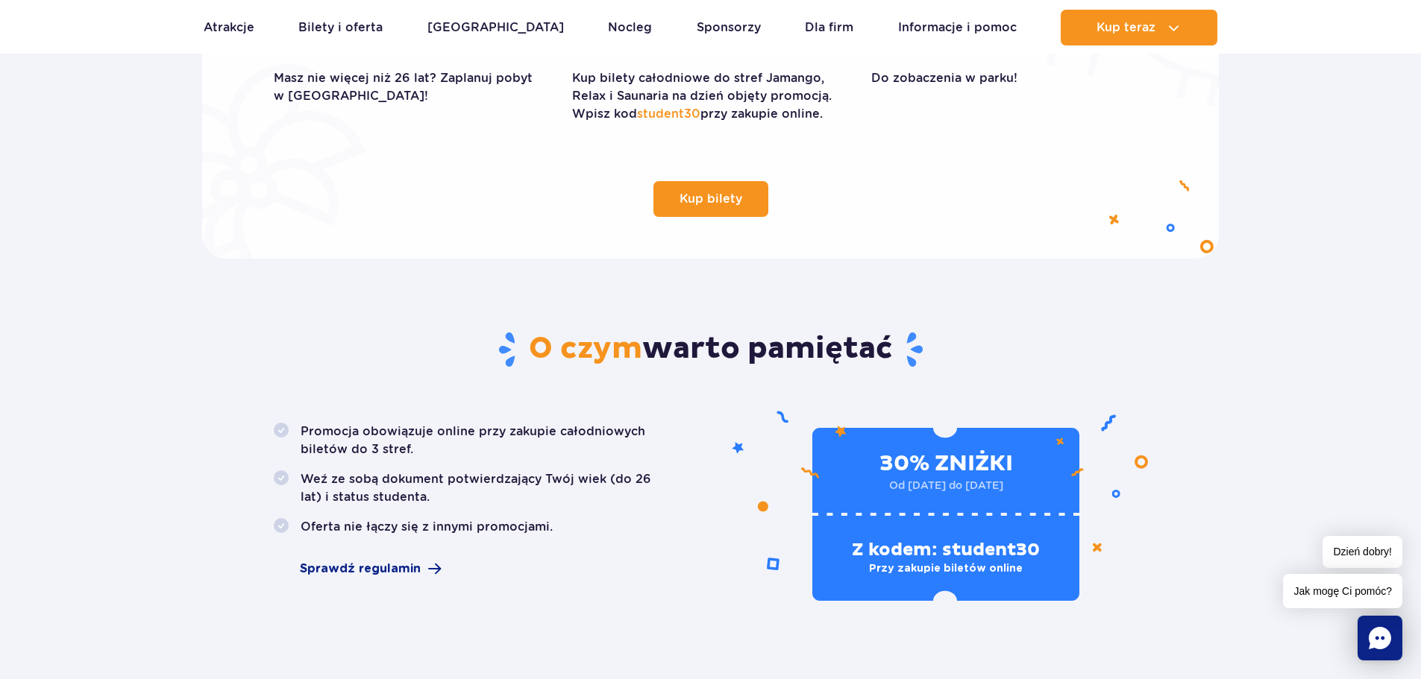
scroll to position [820, 0]
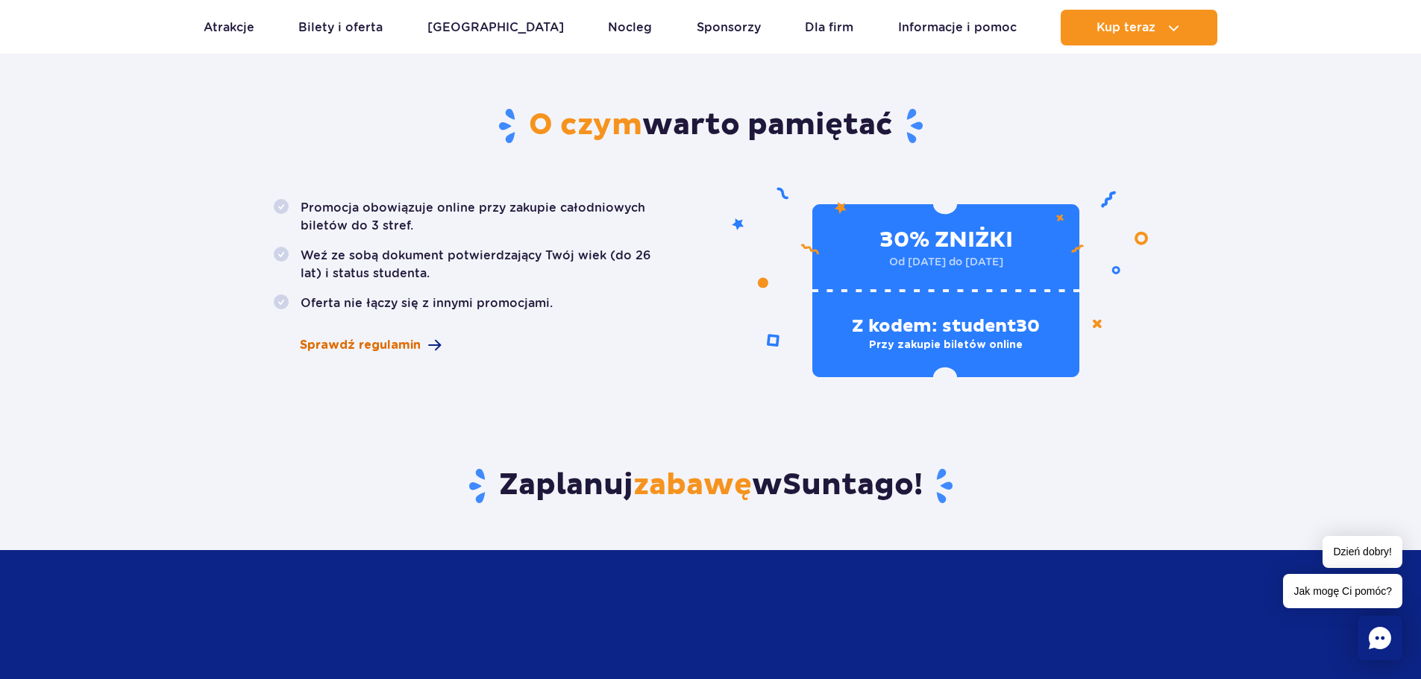
click at [386, 340] on span "Sprawdź regulamin" at bounding box center [360, 345] width 121 height 18
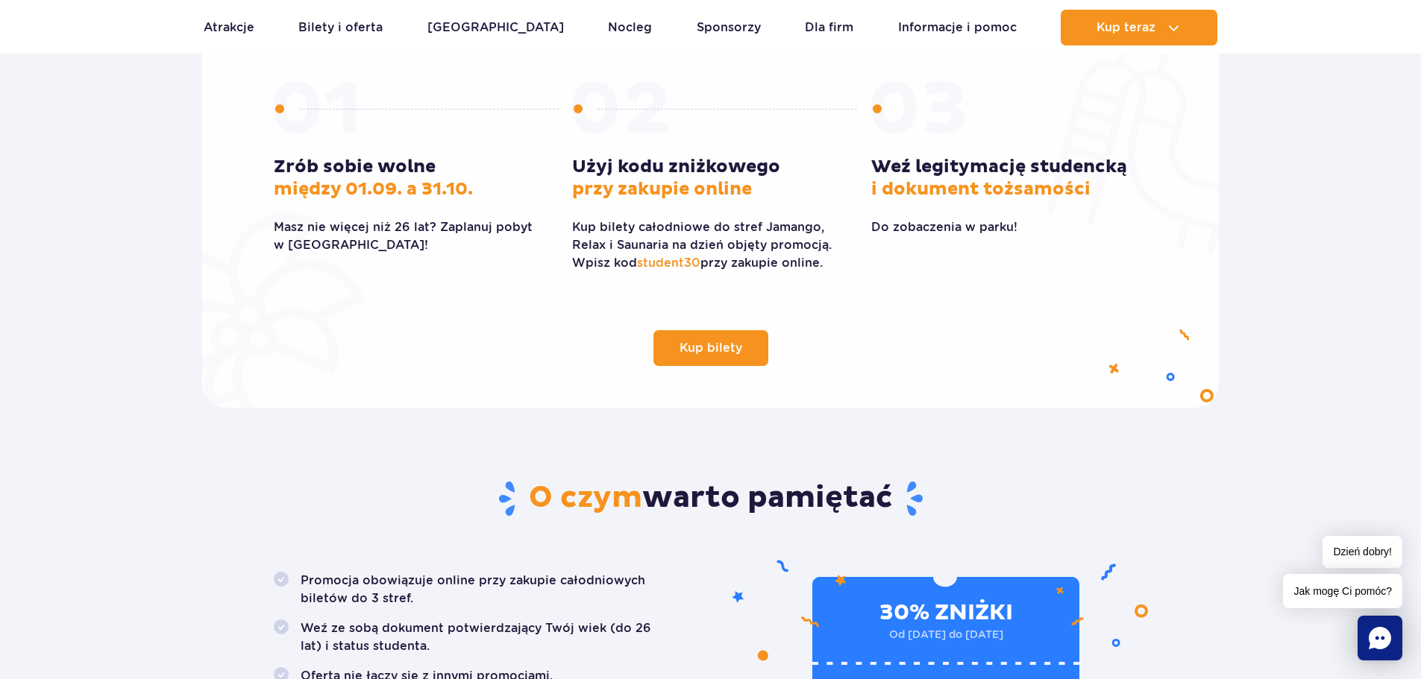
scroll to position [0, 0]
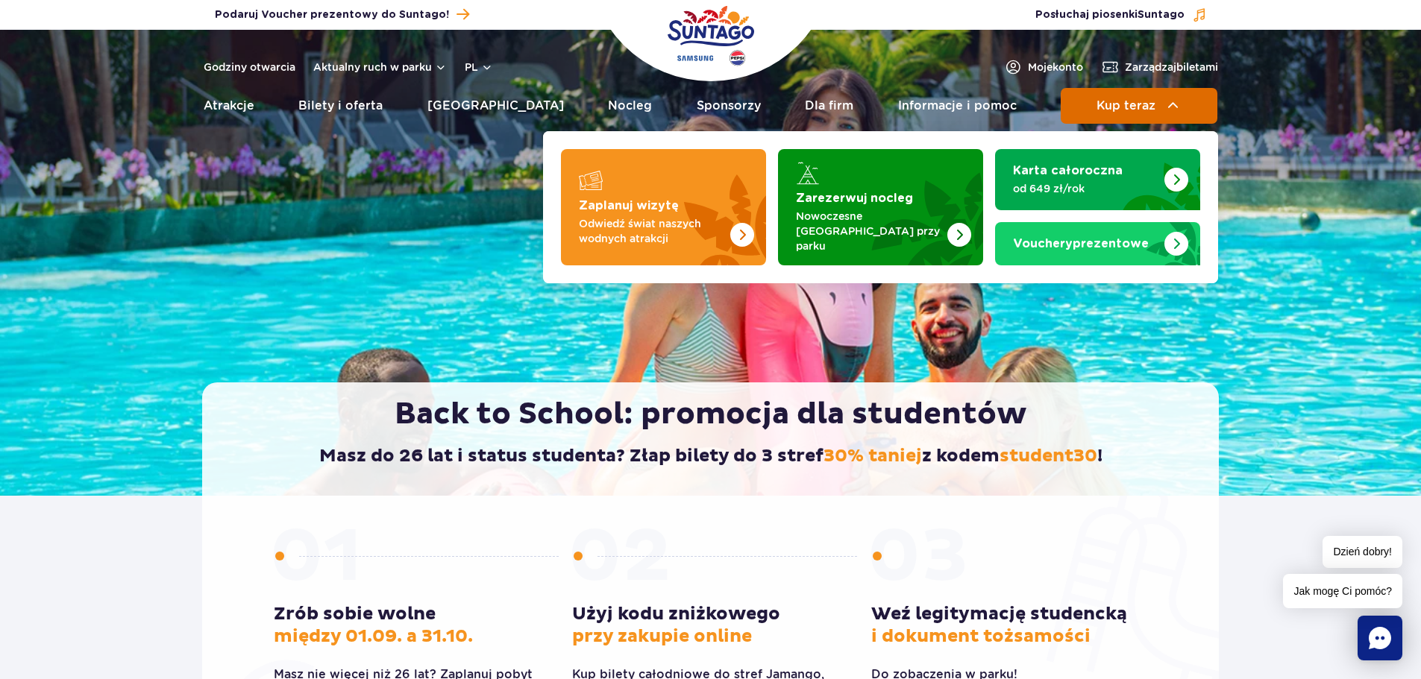
click at [1098, 99] on span "Kup teraz" at bounding box center [1125, 105] width 59 height 13
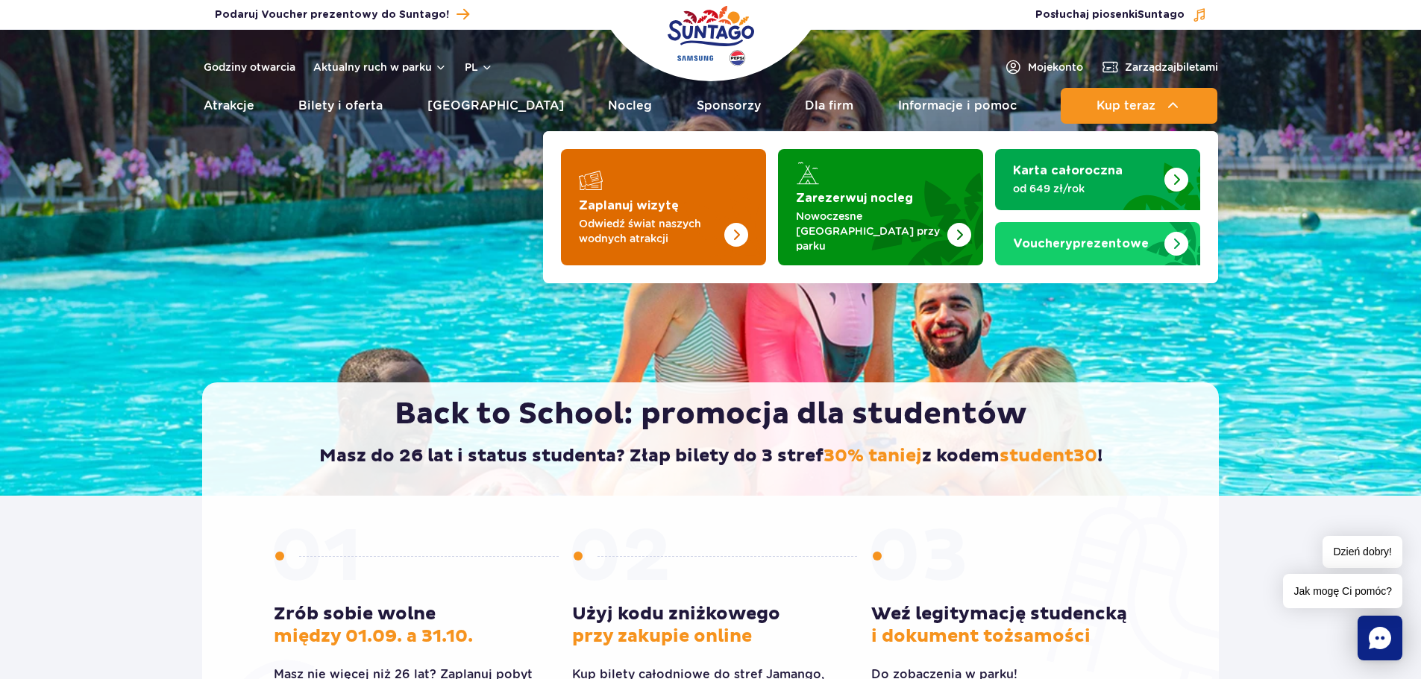
click at [661, 224] on p "Odwiedź świat naszych wodnych atrakcji" at bounding box center [651, 231] width 145 height 30
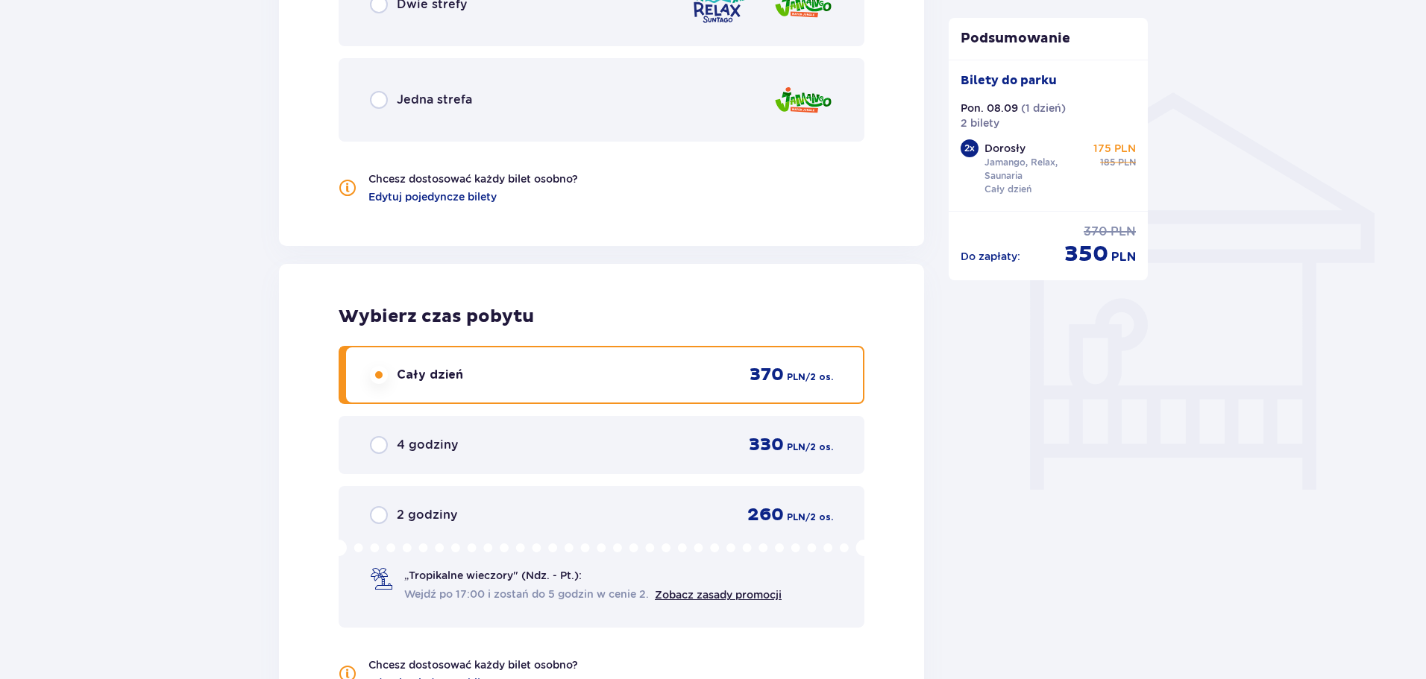
scroll to position [1398, 0]
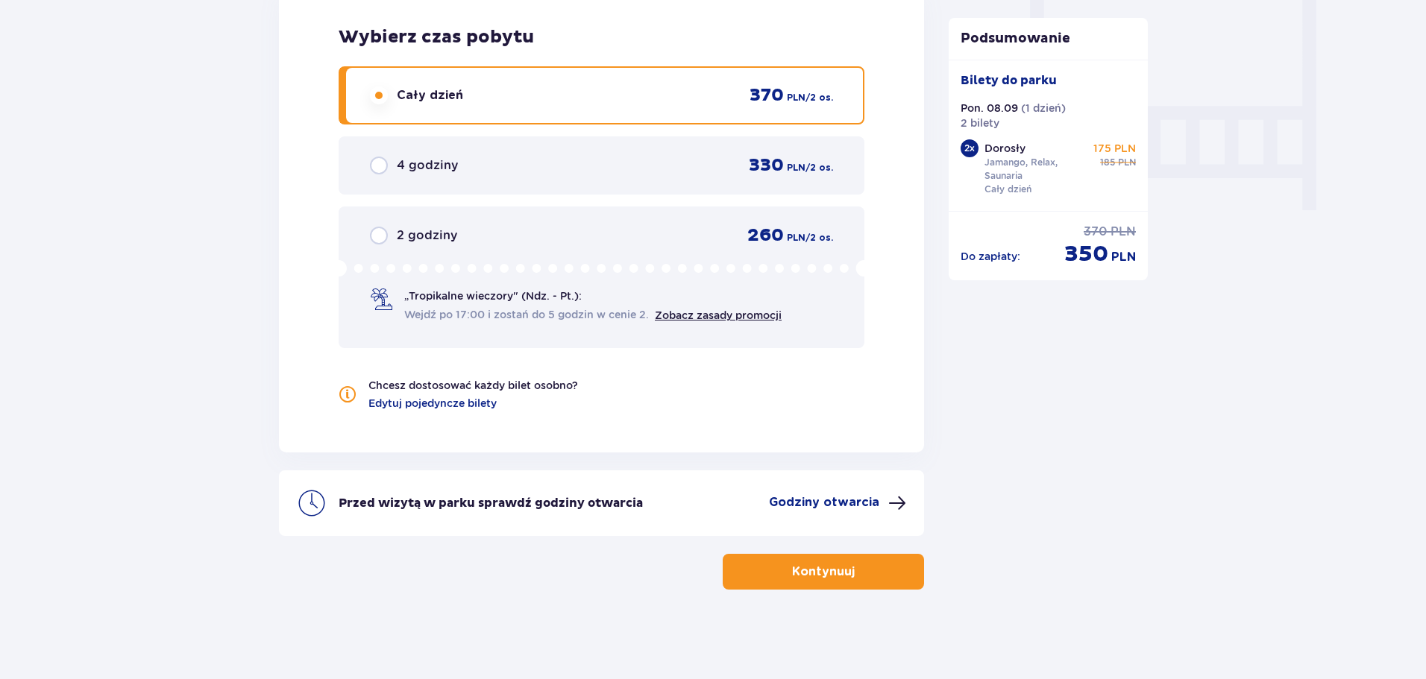
click at [810, 588] on button "Kontynuuj" at bounding box center [823, 572] width 201 height 36
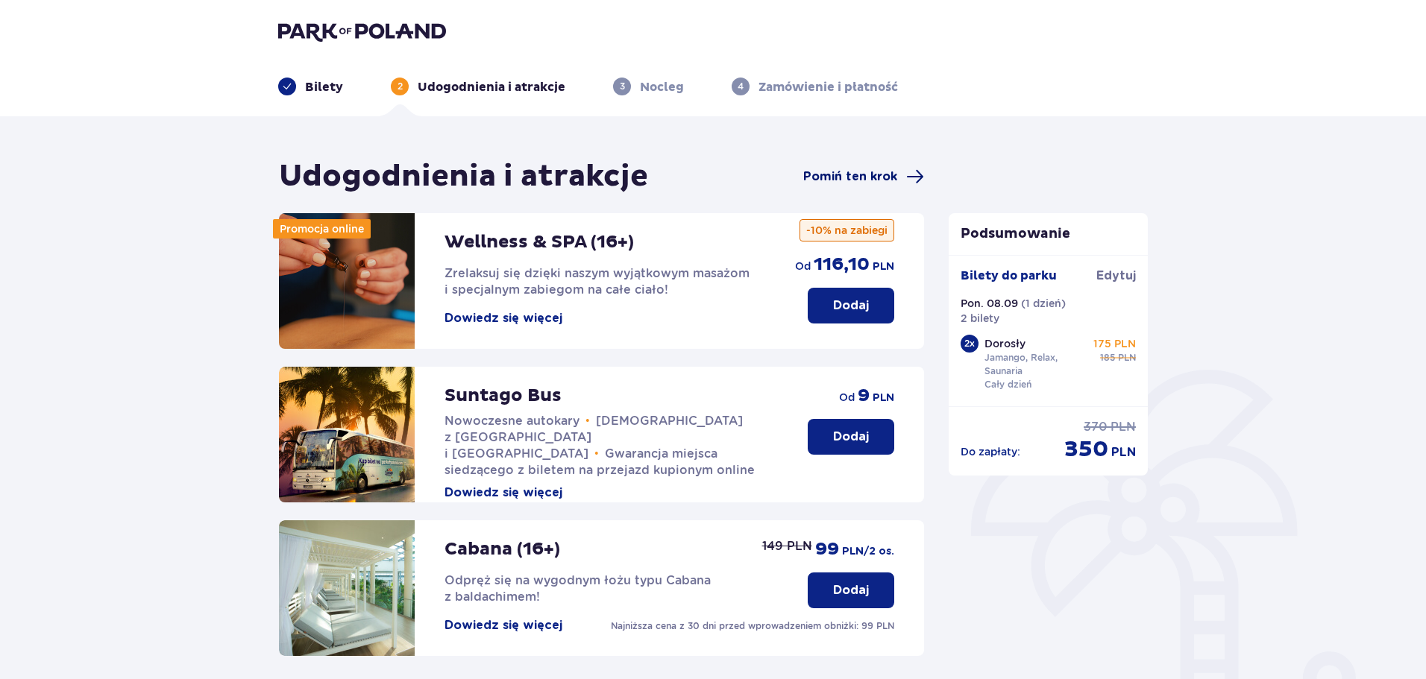
click at [834, 177] on span "Pomiń ten krok" at bounding box center [850, 177] width 94 height 16
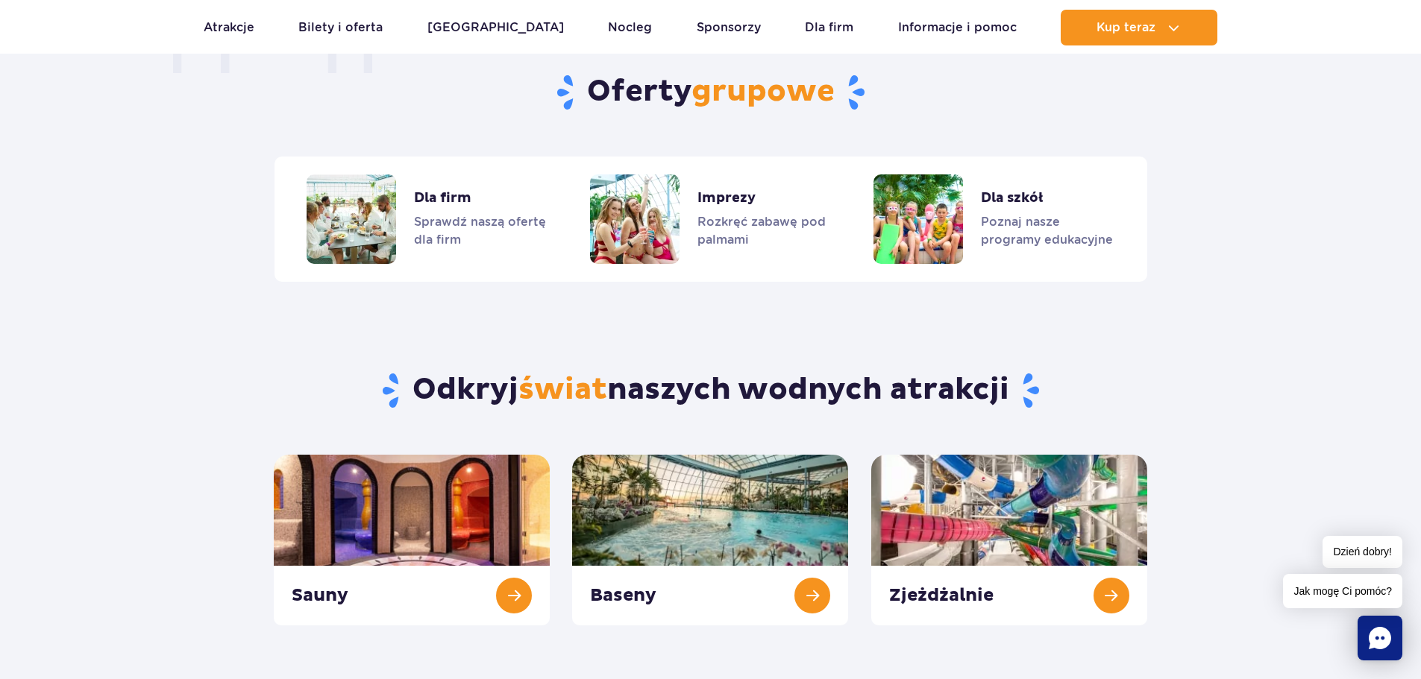
scroll to position [969, 0]
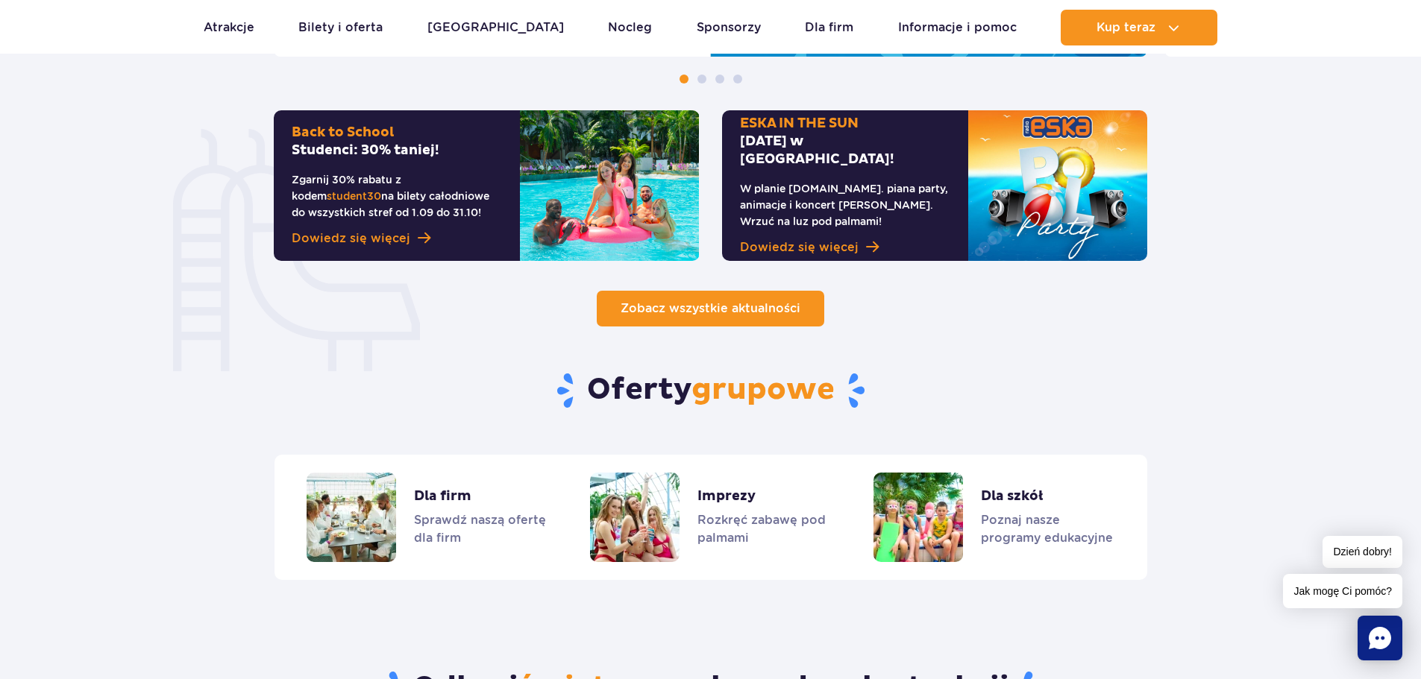
click at [769, 315] on span "Zobacz wszystkie aktualności" at bounding box center [710, 308] width 180 height 14
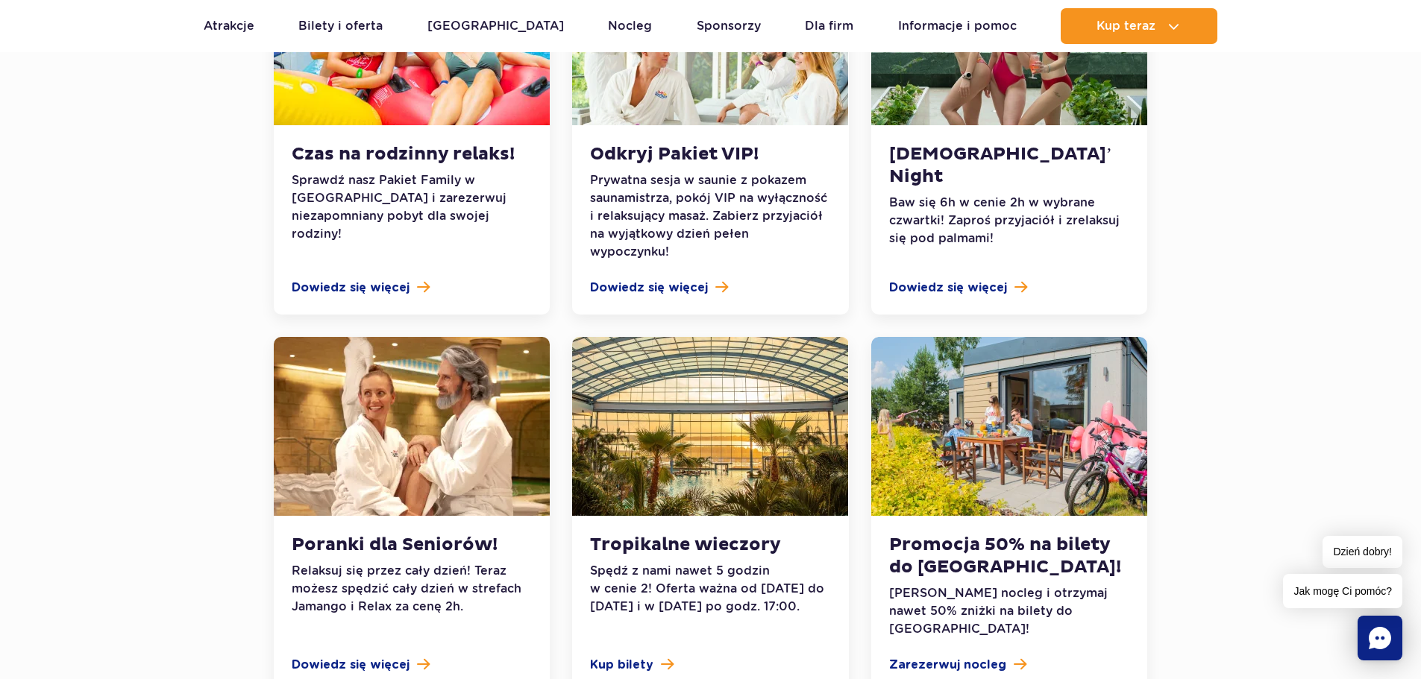
scroll to position [1715, 0]
